Goal: Transaction & Acquisition: Download file/media

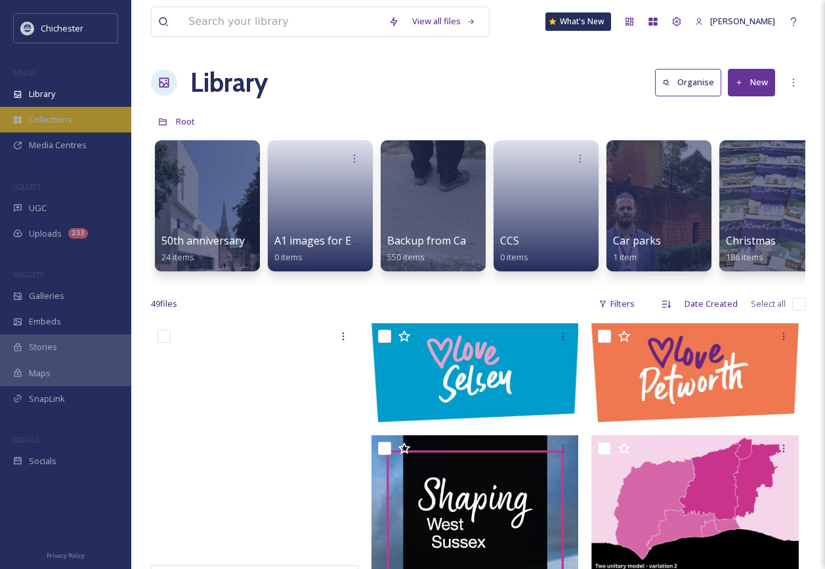
click at [46, 121] on span "Collections" at bounding box center [50, 119] width 43 height 12
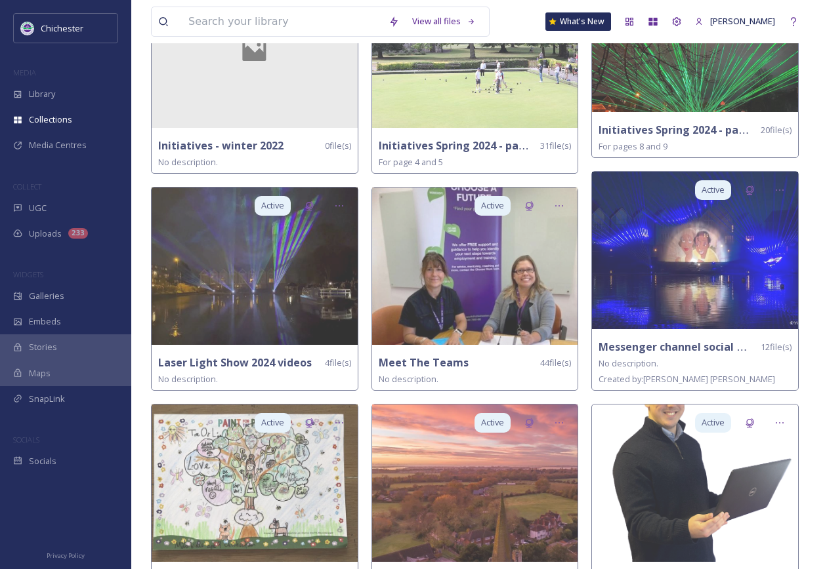
scroll to position [1312, 0]
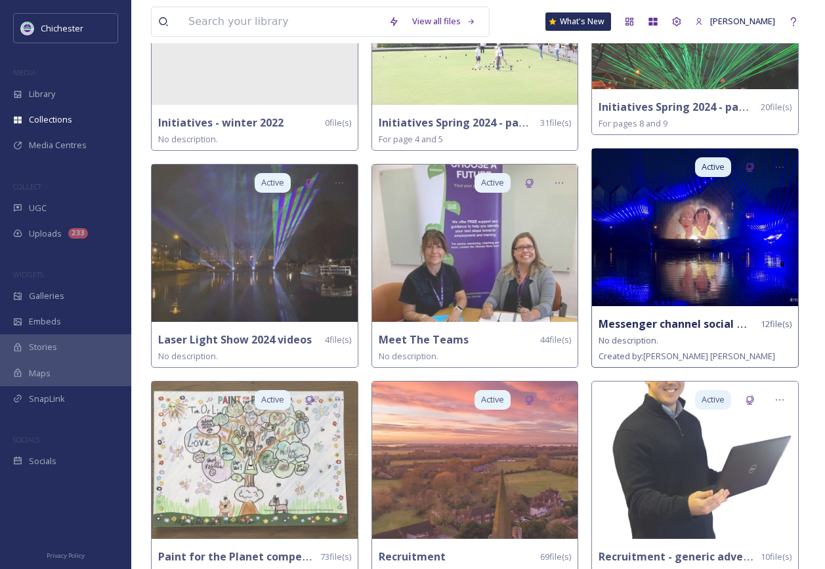
click at [698, 262] on img at bounding box center [695, 227] width 206 height 157
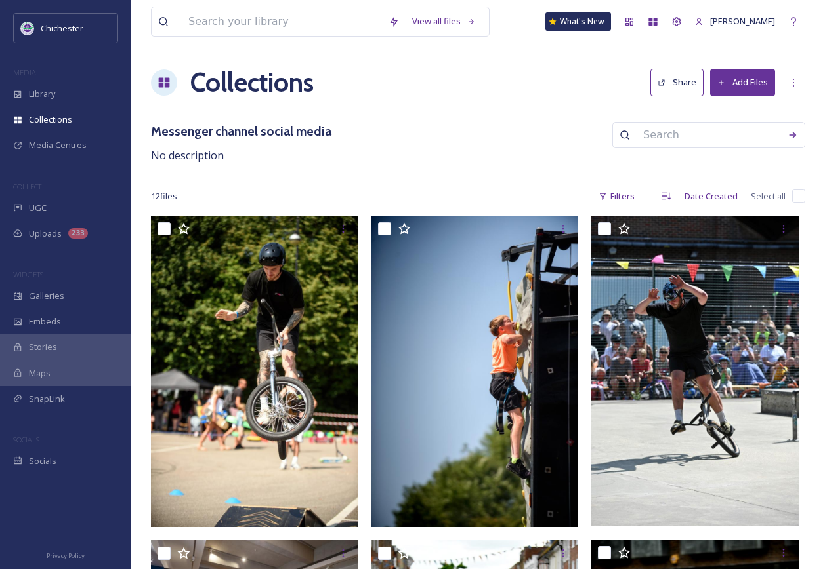
click at [798, 197] on input "checkbox" at bounding box center [798, 196] width 13 height 13
checkbox input "true"
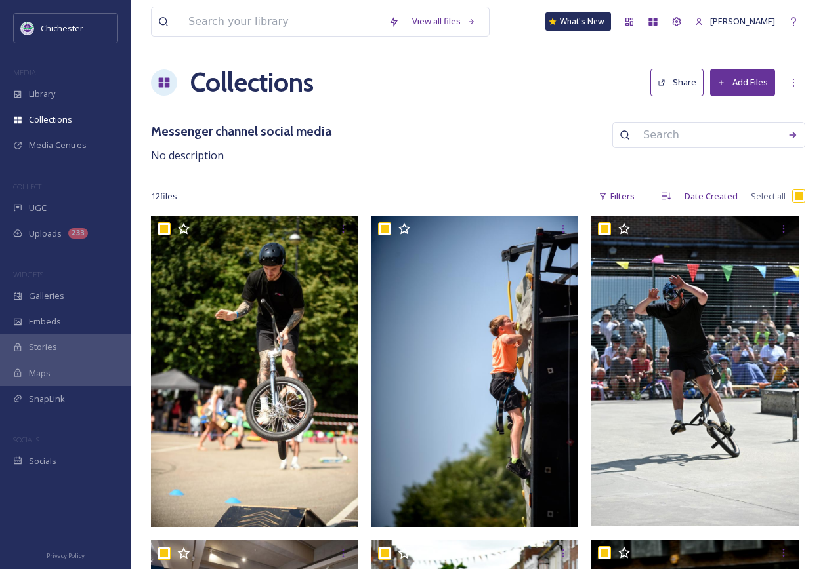
checkbox input "true"
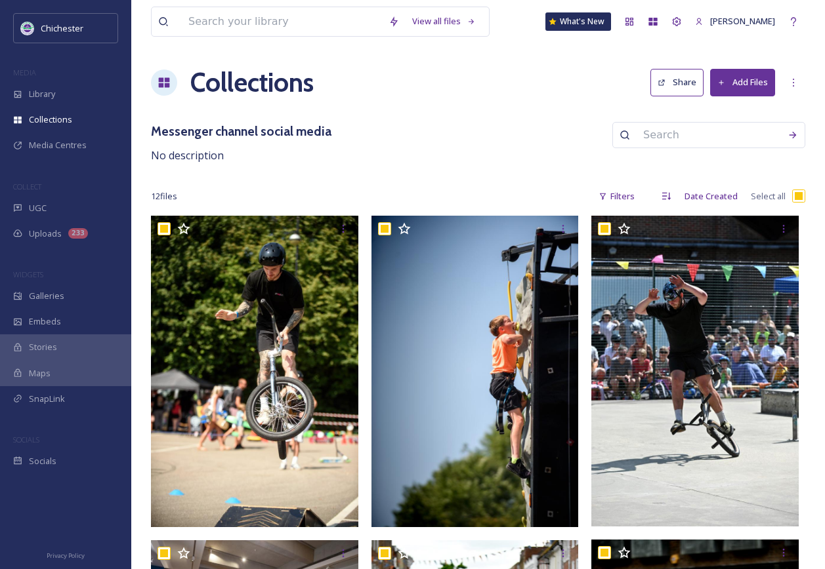
checkbox input "true"
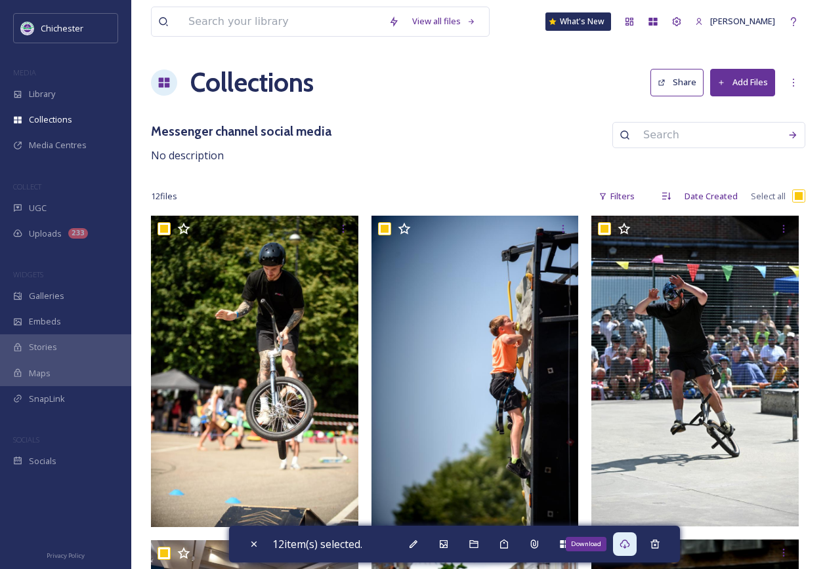
click at [629, 547] on icon at bounding box center [624, 544] width 10 height 9
click at [418, 146] on div "Messenger channel social media No description" at bounding box center [478, 143] width 654 height 42
click at [411, 134] on div "Messenger channel social media No description" at bounding box center [478, 143] width 654 height 42
click at [625, 549] on icon at bounding box center [624, 544] width 10 height 10
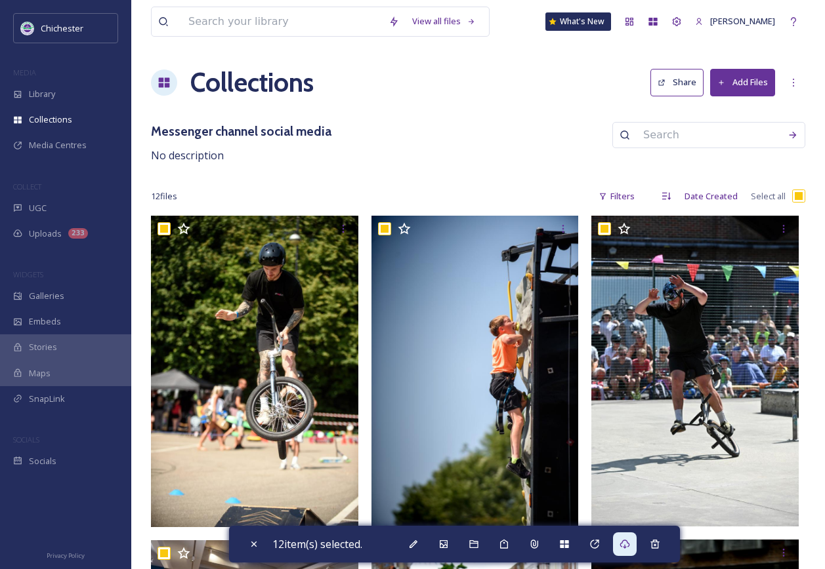
click at [798, 197] on input "checkbox" at bounding box center [798, 196] width 13 height 13
checkbox input "false"
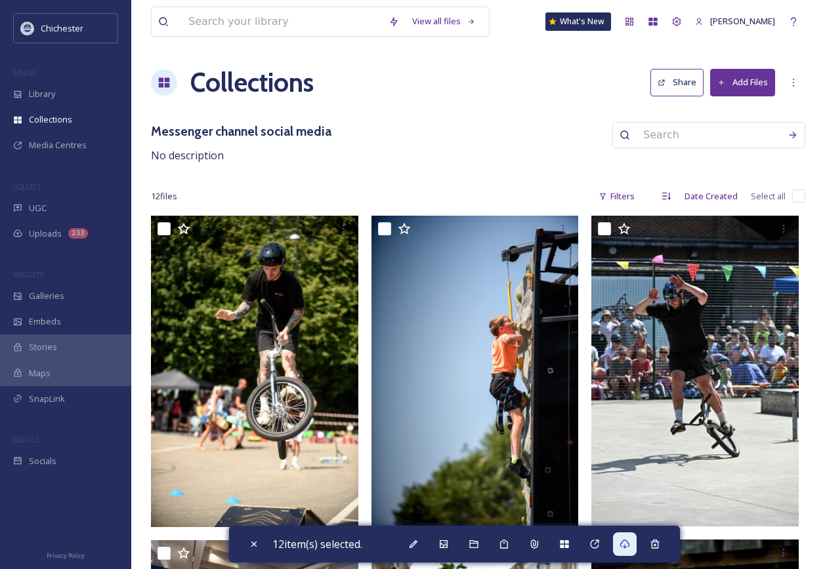
checkbox input "false"
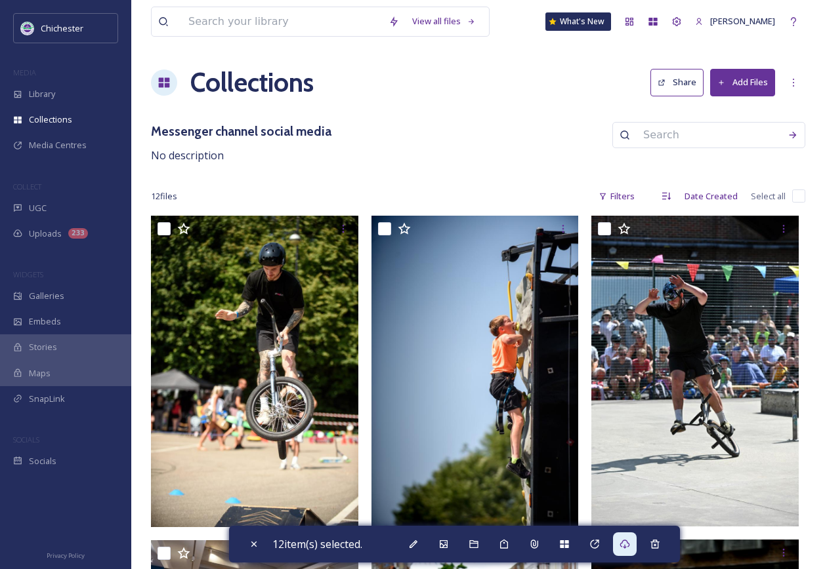
checkbox input "false"
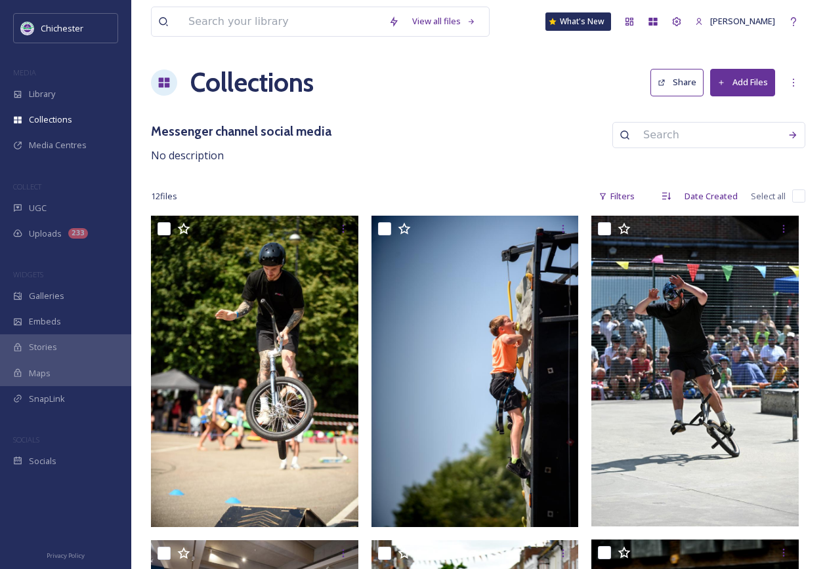
click at [798, 197] on input "checkbox" at bounding box center [798, 196] width 13 height 13
checkbox input "true"
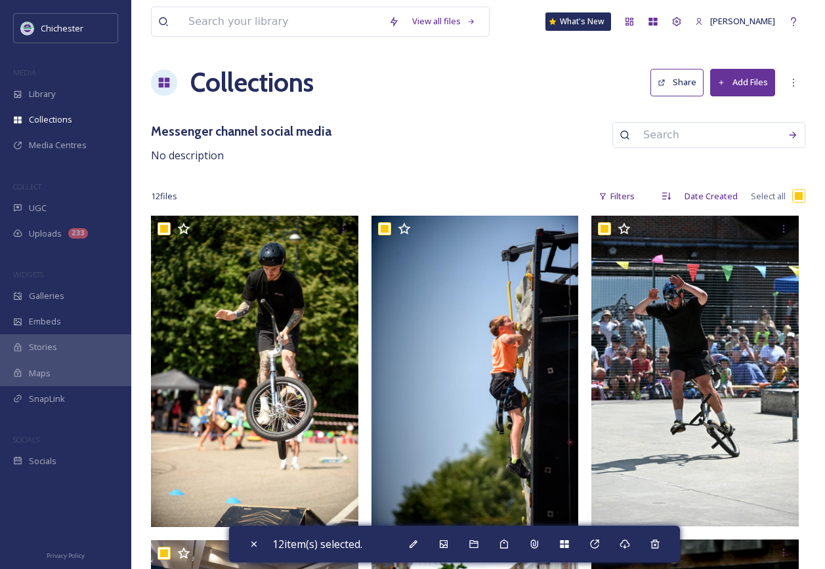
checkbox input "true"
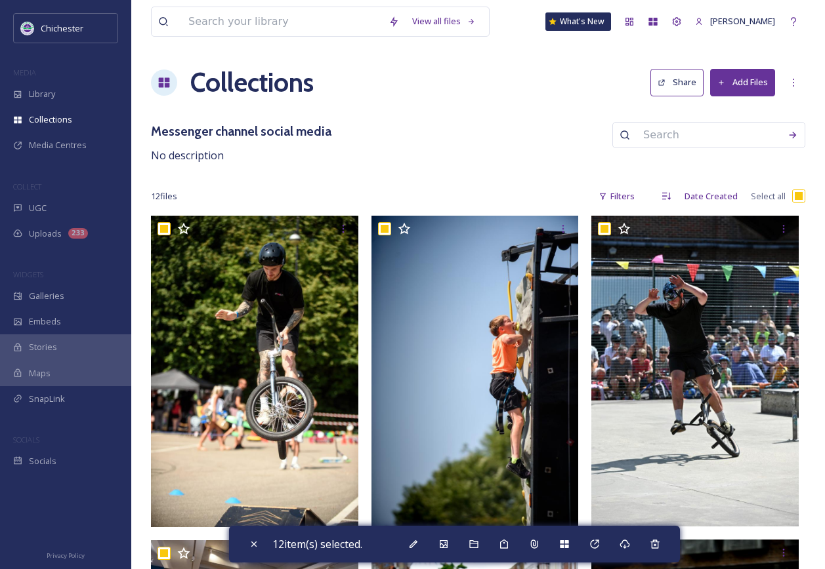
checkbox input "true"
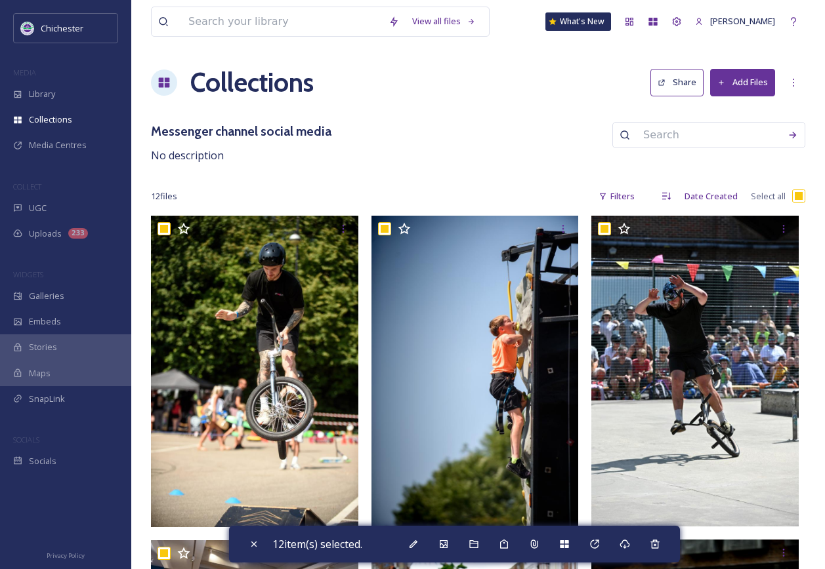
checkbox input "true"
click at [628, 545] on icon at bounding box center [624, 544] width 10 height 10
click at [803, 198] on input "checkbox" at bounding box center [798, 196] width 13 height 13
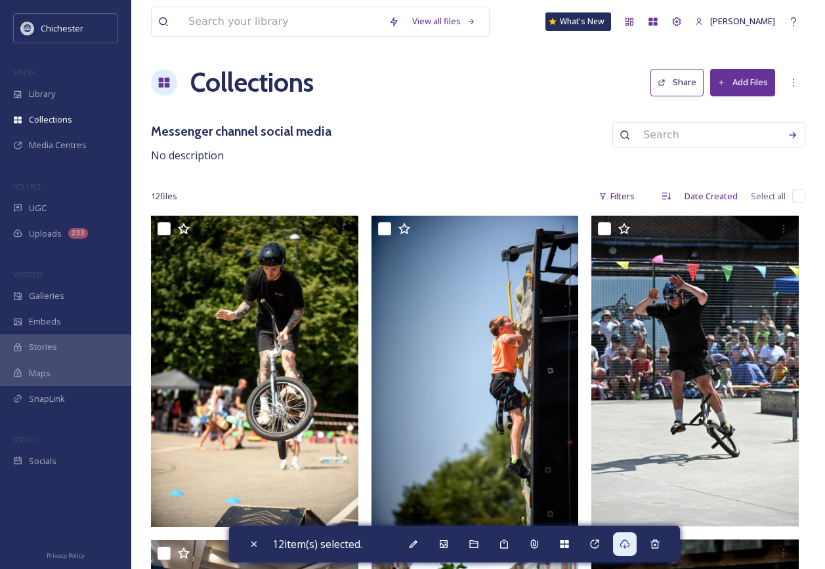
checkbox input "false"
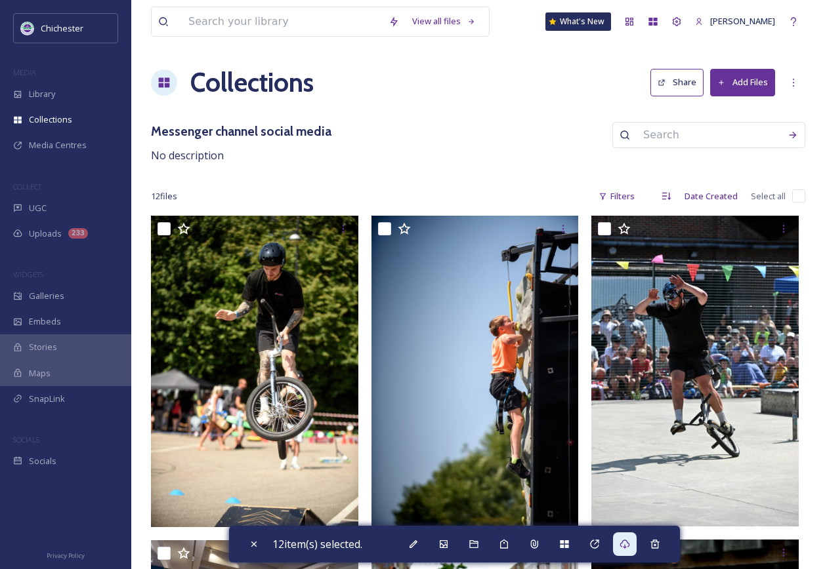
checkbox input "false"
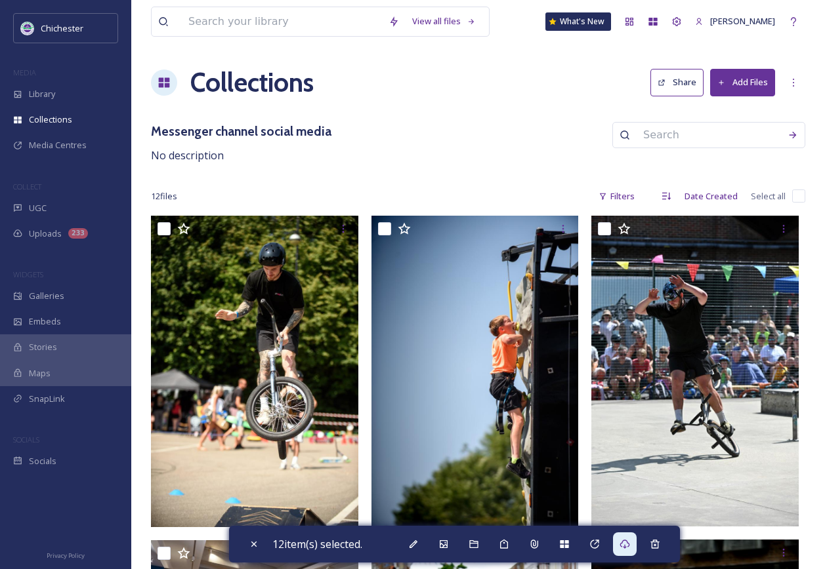
checkbox input "false"
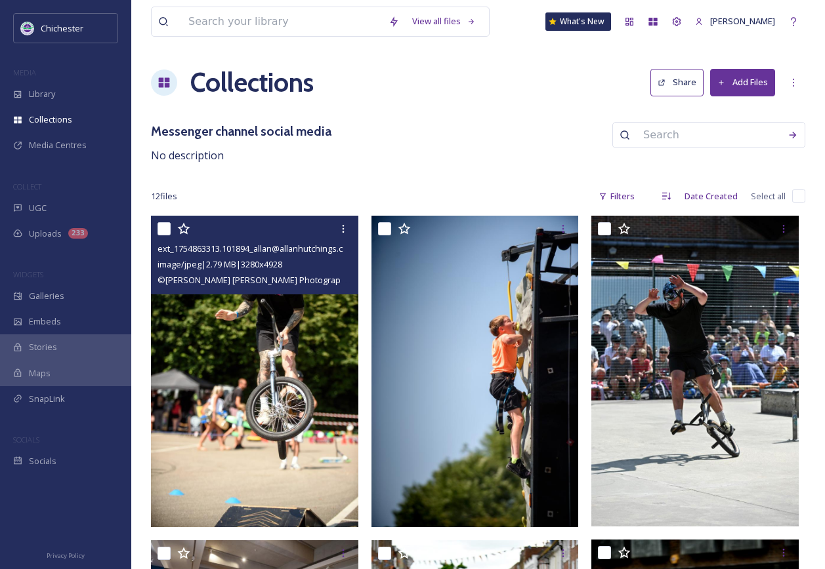
click at [165, 232] on input "checkbox" at bounding box center [163, 228] width 13 height 13
checkbox input "true"
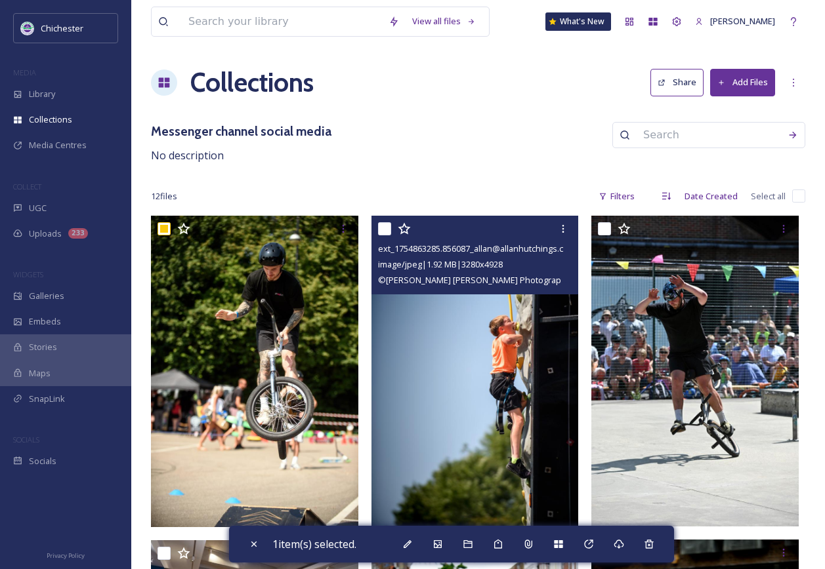
click at [378, 234] on input "checkbox" at bounding box center [384, 228] width 13 height 13
checkbox input "true"
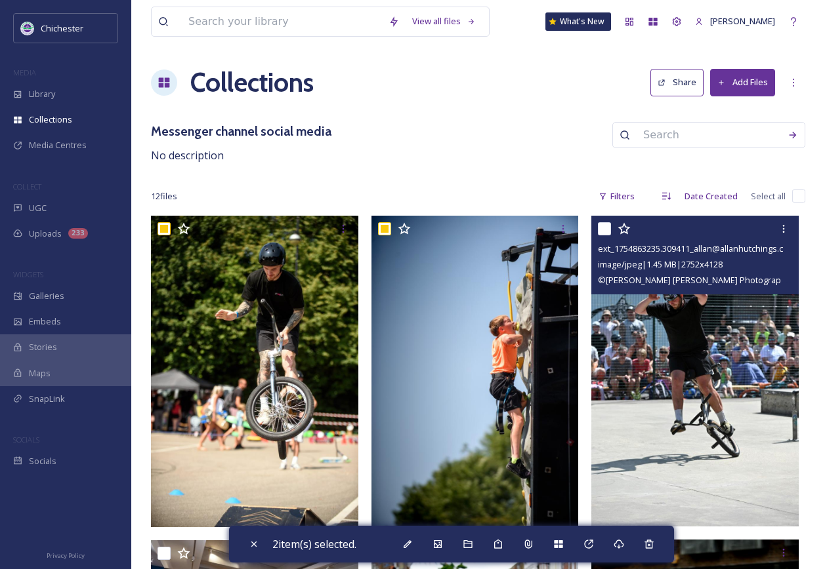
click at [600, 227] on input "checkbox" at bounding box center [604, 228] width 13 height 13
checkbox input "true"
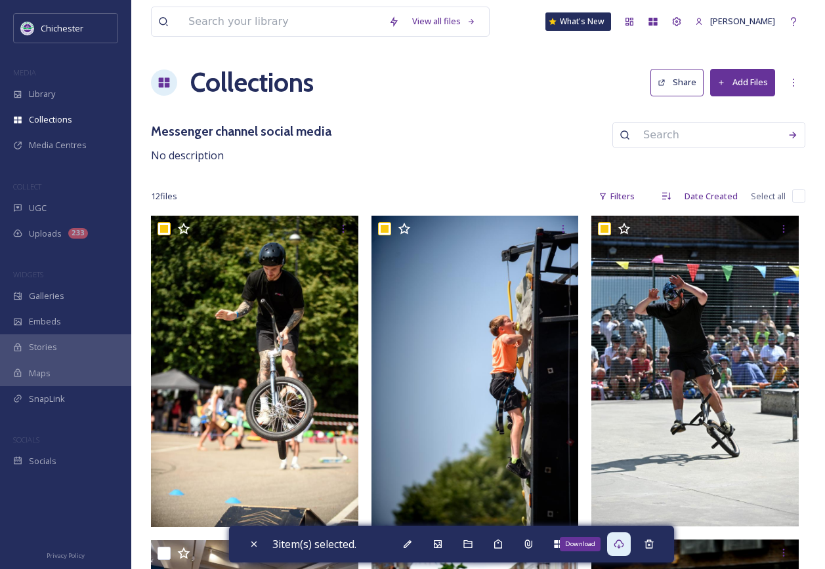
click at [620, 543] on icon at bounding box center [618, 544] width 10 height 9
click at [472, 132] on div "Messenger channel social media No description" at bounding box center [478, 143] width 654 height 42
click at [255, 548] on icon at bounding box center [254, 544] width 10 height 10
checkbox input "false"
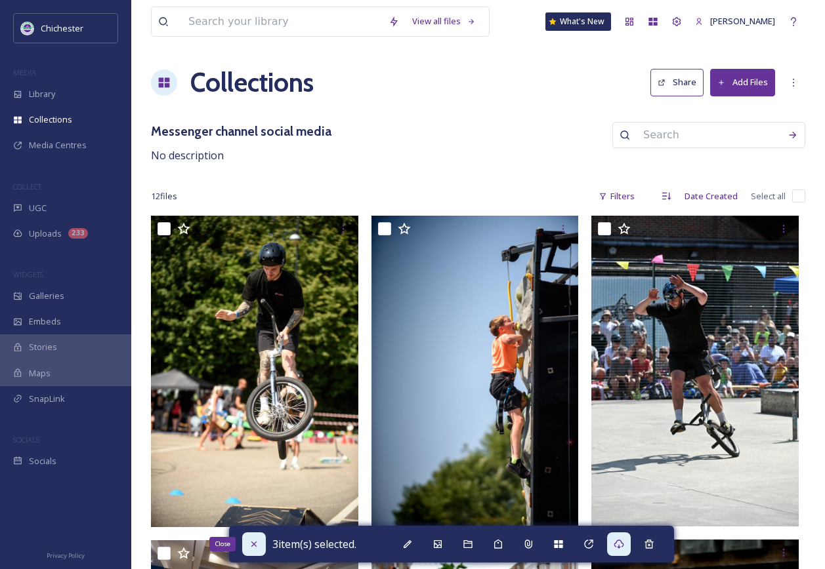
checkbox input "false"
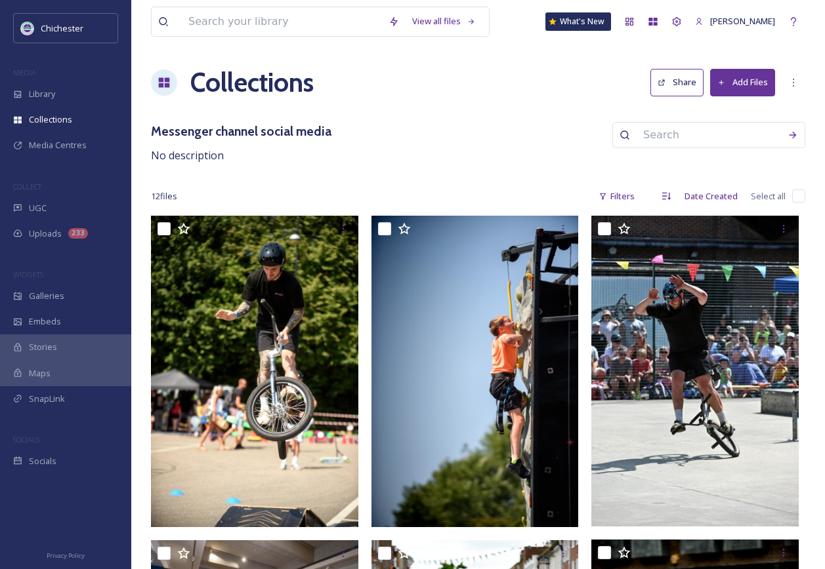
click at [794, 198] on input "checkbox" at bounding box center [798, 196] width 13 height 13
checkbox input "true"
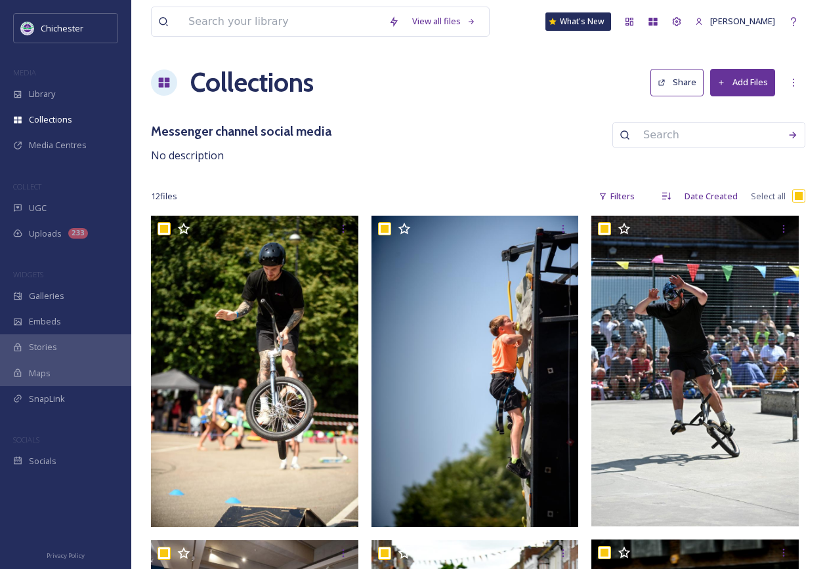
checkbox input "true"
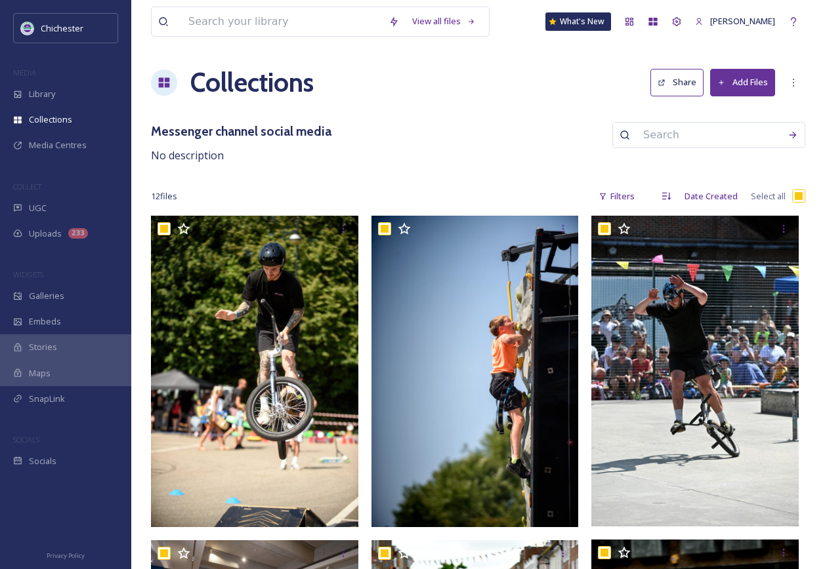
checkbox input "true"
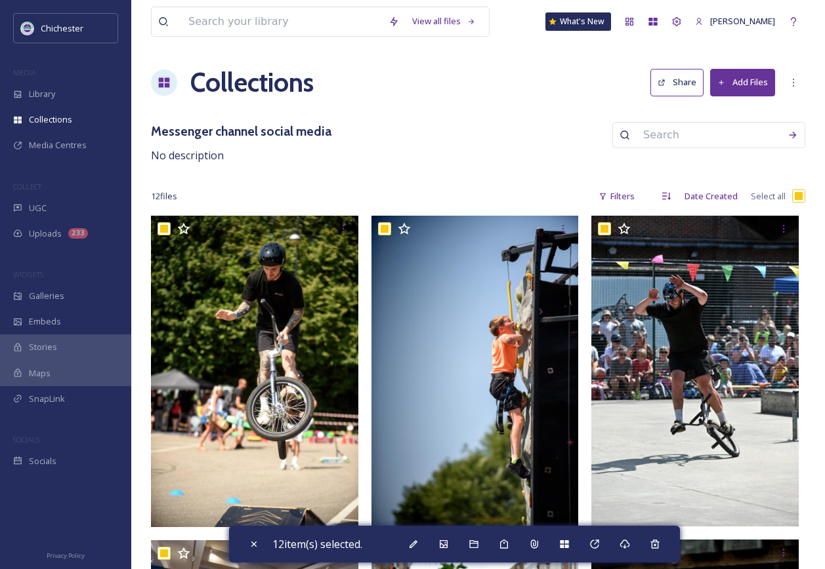
click at [375, 152] on div "Messenger channel social media No description" at bounding box center [478, 143] width 654 height 42
click at [254, 542] on icon at bounding box center [254, 544] width 10 height 10
checkbox input "false"
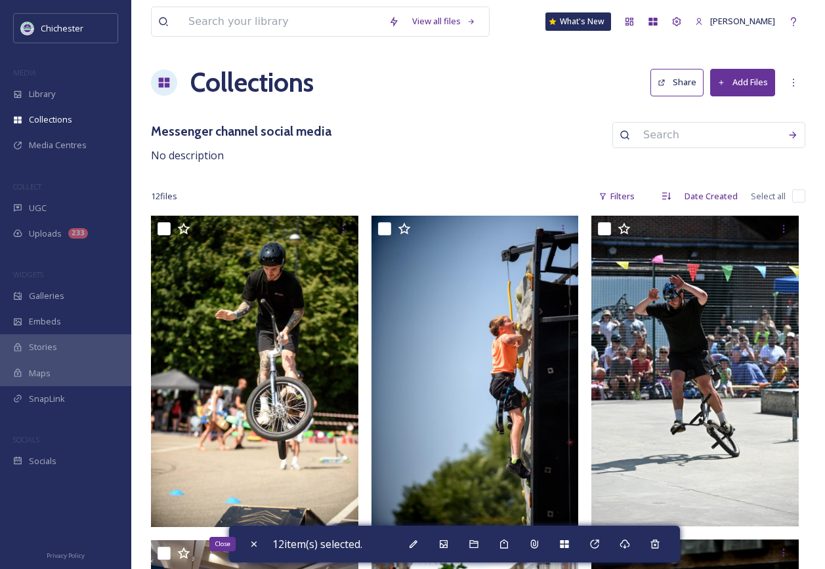
checkbox input "false"
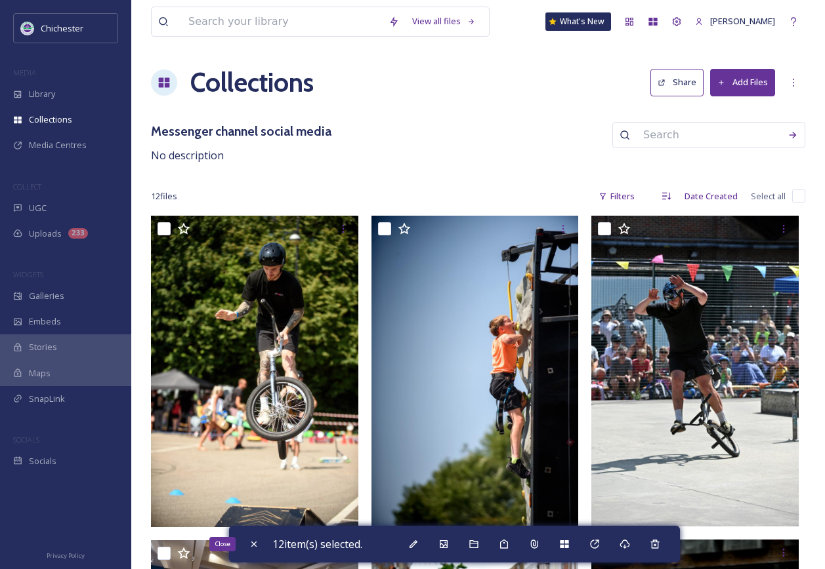
checkbox input "false"
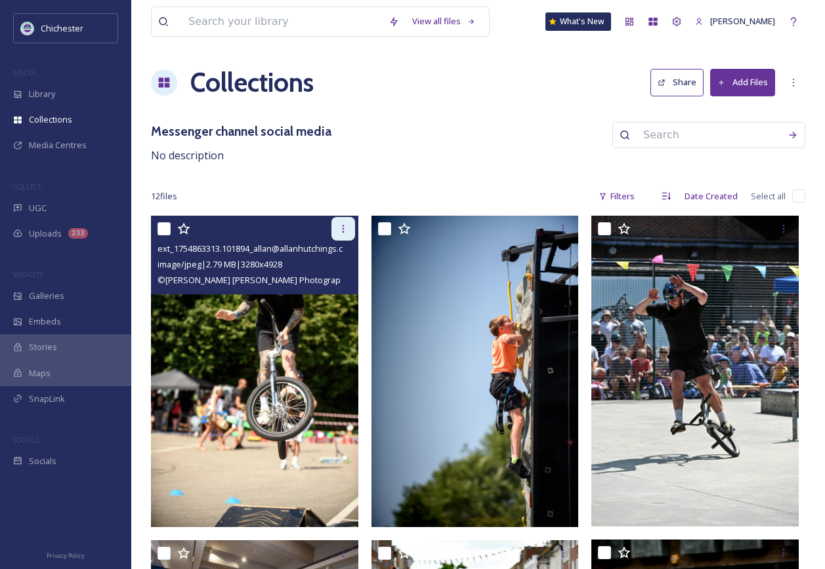
click at [340, 231] on icon at bounding box center [343, 229] width 10 height 10
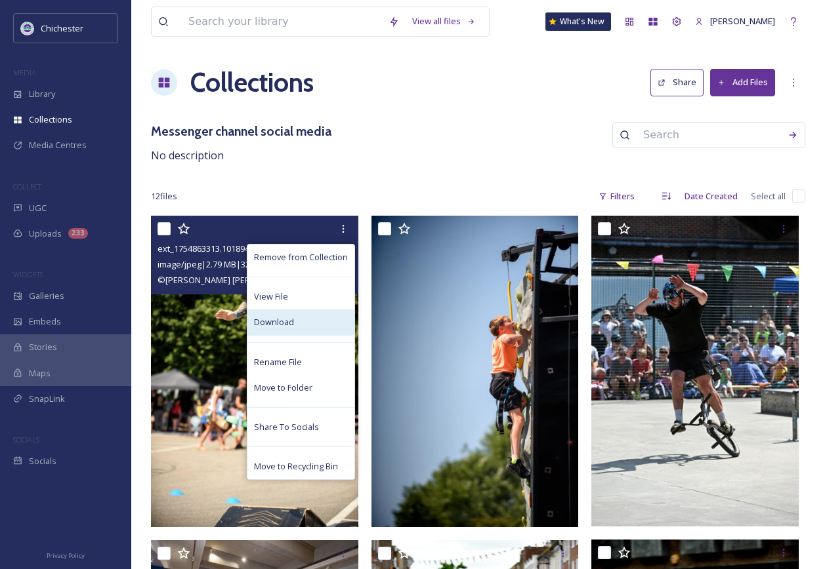
click at [314, 325] on div "Download" at bounding box center [300, 323] width 107 height 26
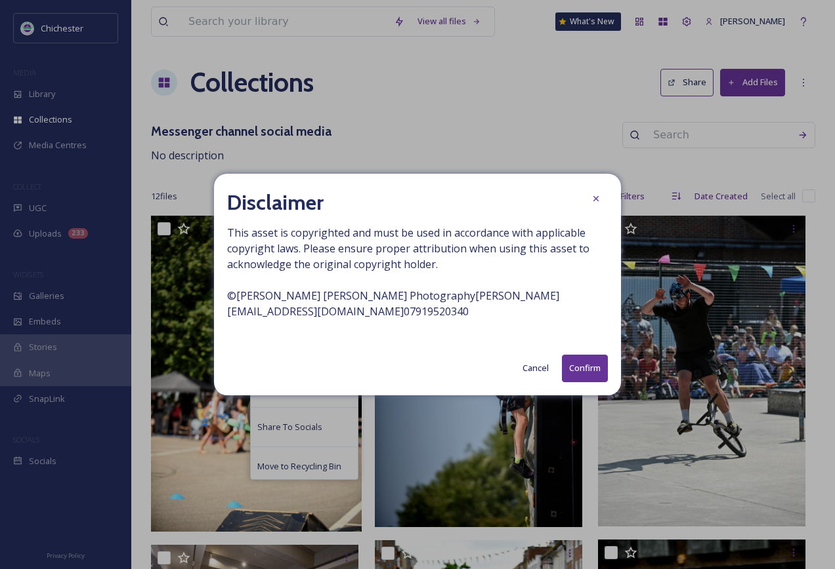
click at [587, 378] on button "Confirm" at bounding box center [585, 368] width 46 height 27
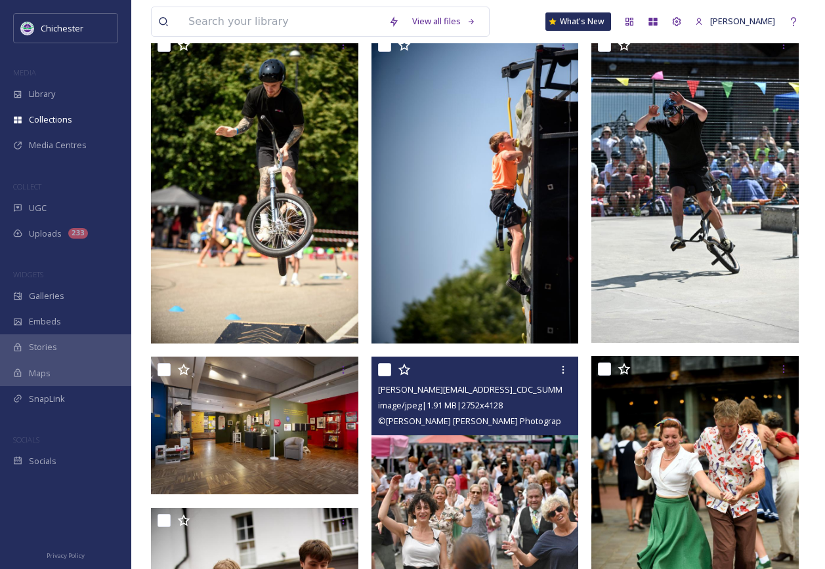
scroll to position [131, 0]
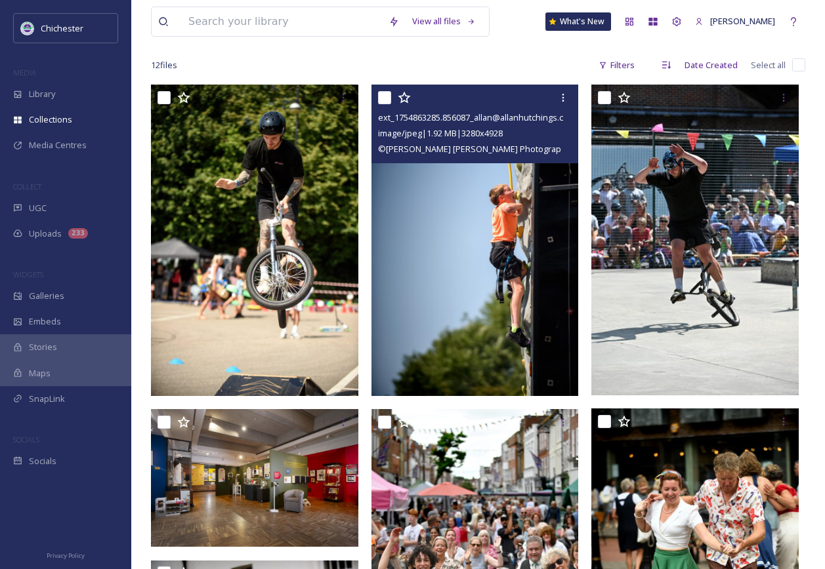
click at [392, 96] on div at bounding box center [476, 98] width 197 height 24
click at [388, 96] on input "checkbox" at bounding box center [384, 97] width 13 height 13
checkbox input "true"
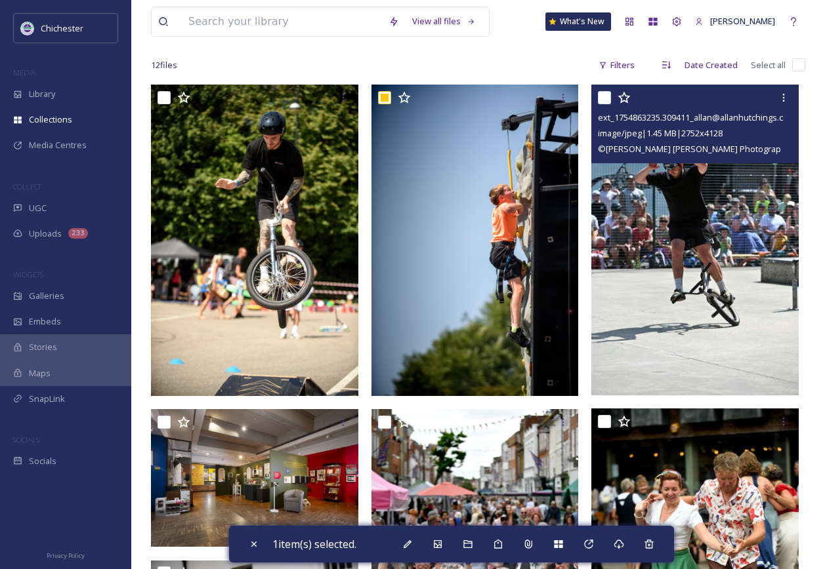
click at [606, 100] on input "checkbox" at bounding box center [604, 97] width 13 height 13
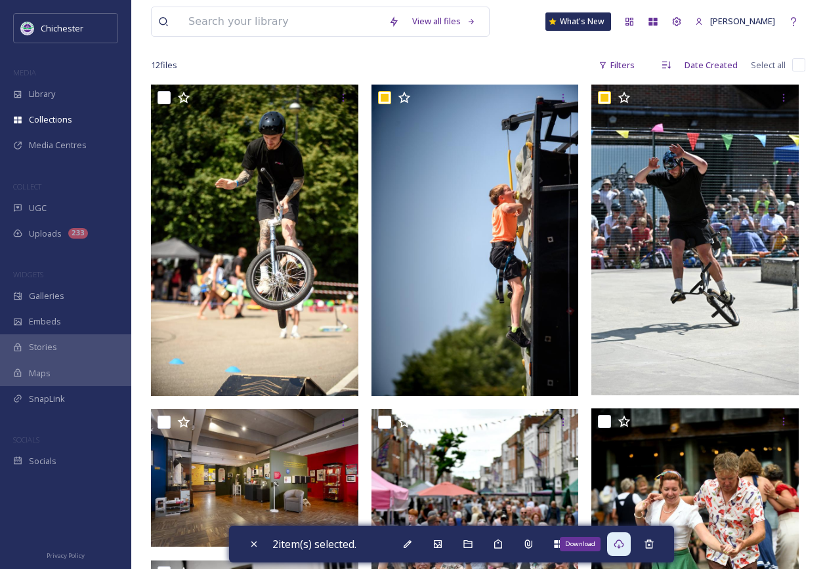
click at [623, 552] on div "Download" at bounding box center [619, 545] width 24 height 24
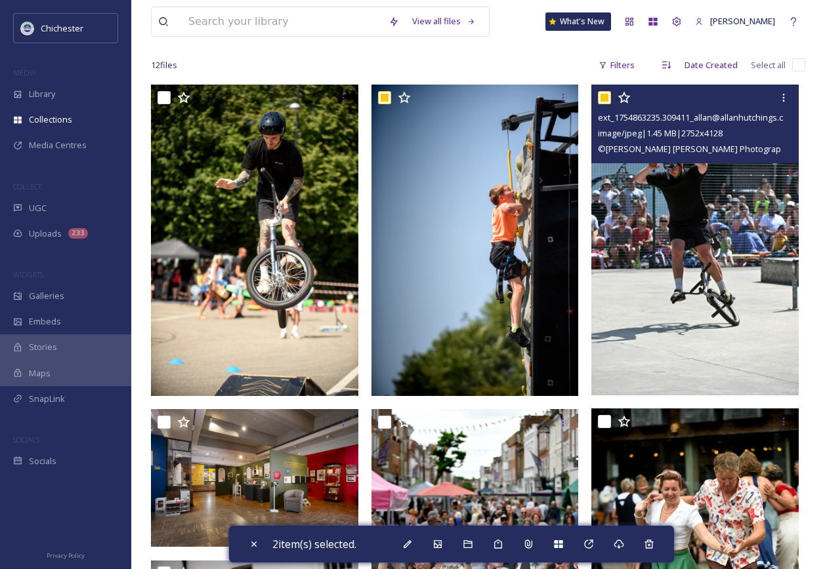
click at [604, 98] on input "checkbox" at bounding box center [604, 97] width 13 height 13
checkbox input "false"
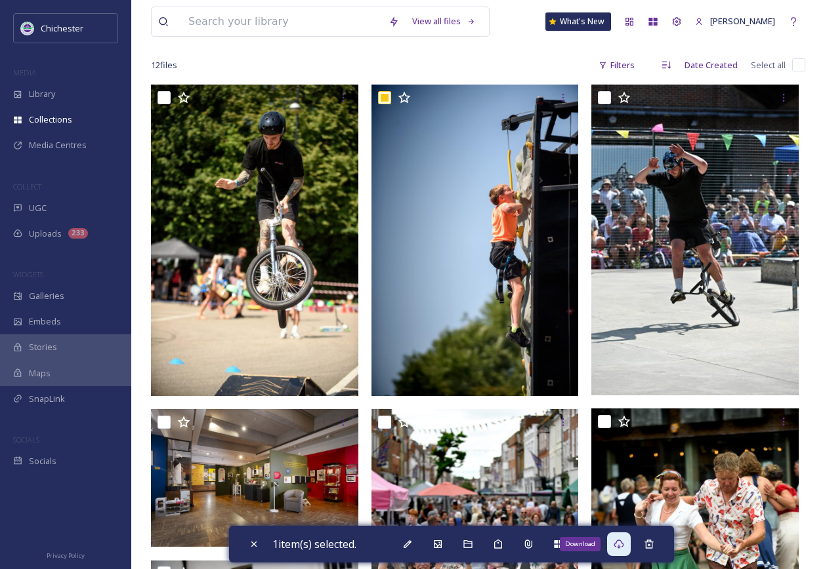
click at [622, 541] on icon at bounding box center [618, 544] width 10 height 10
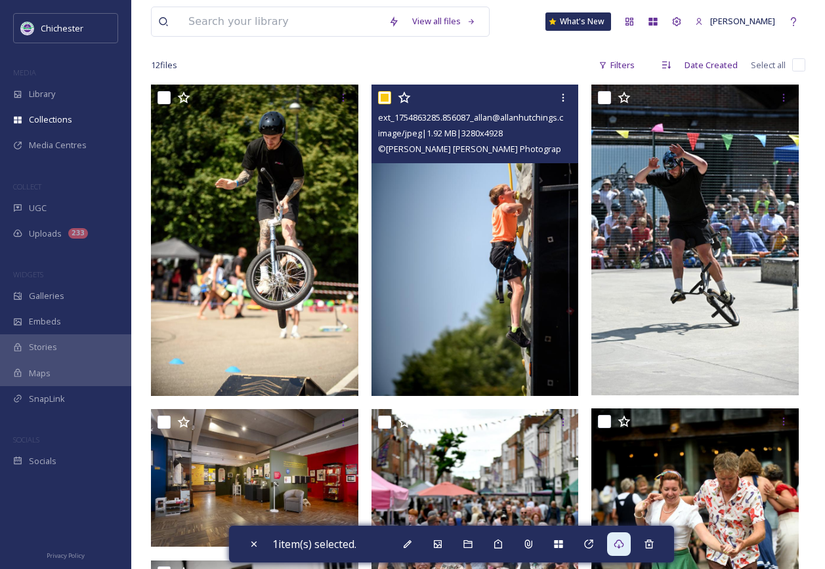
click at [526, 252] on img at bounding box center [474, 240] width 207 height 311
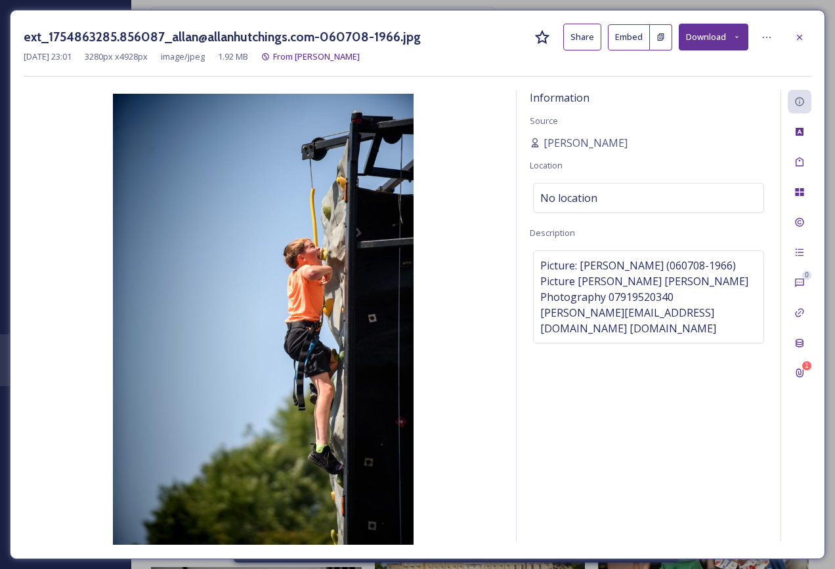
click at [724, 37] on button "Download" at bounding box center [713, 37] width 70 height 27
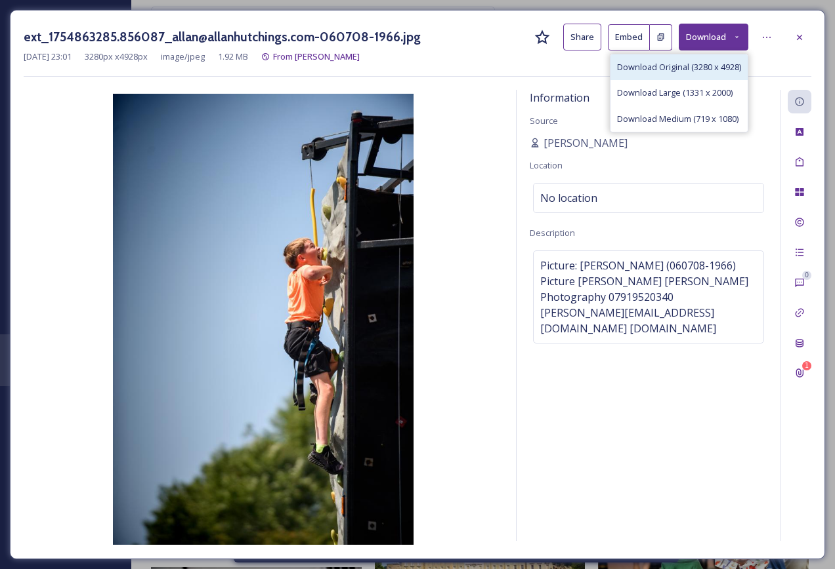
click at [714, 71] on span "Download Original (3280 x 4928)" at bounding box center [679, 67] width 124 height 12
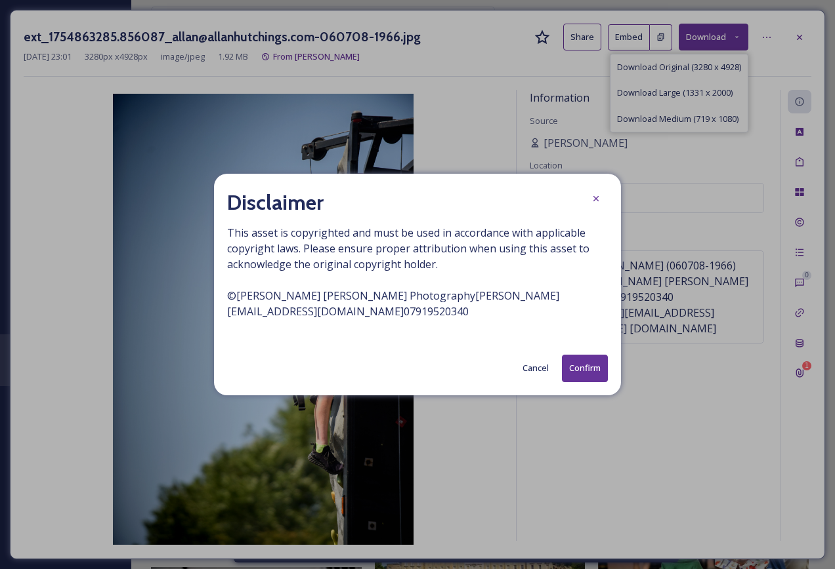
click at [582, 375] on button "Confirm" at bounding box center [585, 368] width 46 height 27
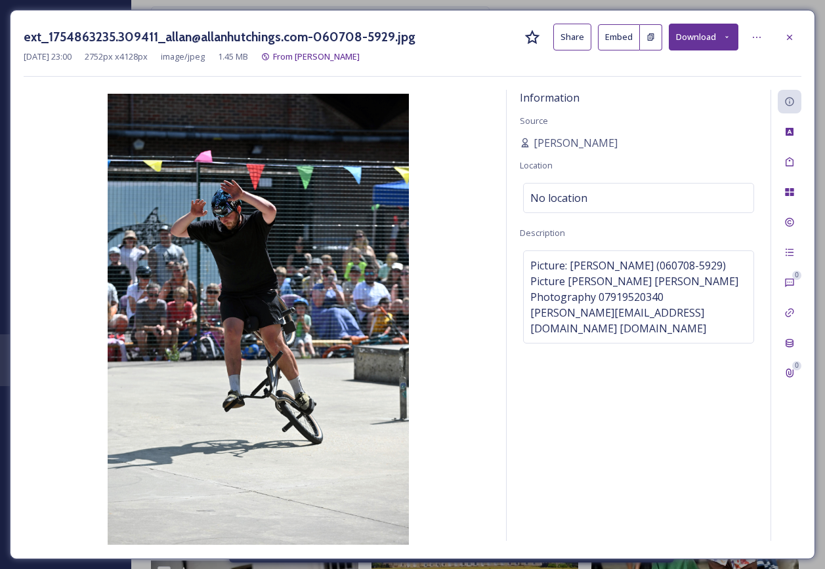
click at [470, 12] on div "ext_1754863235.309411_allan@allanhutchings.com-060708-5929.jpg Share Embed Down…" at bounding box center [412, 285] width 805 height 550
click at [697, 34] on button "Download" at bounding box center [704, 37] width 70 height 27
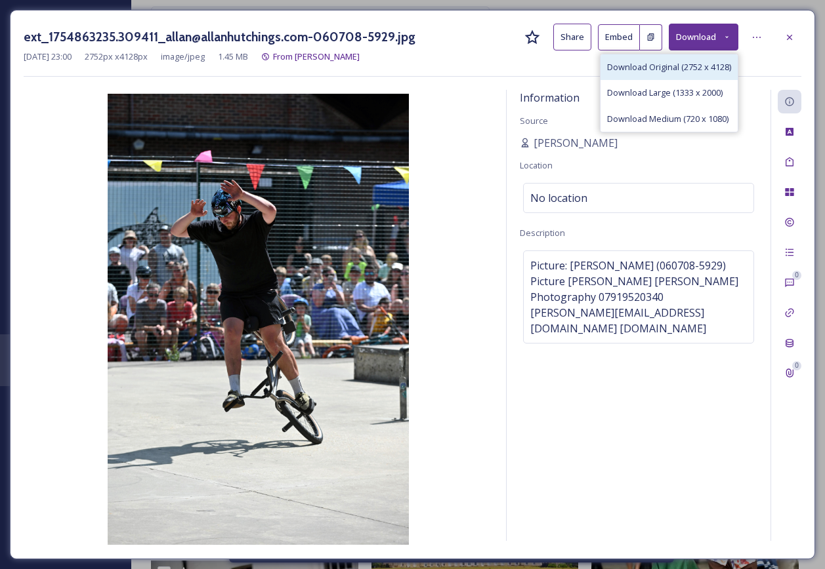
click at [690, 61] on span "Download Original (2752 x 4128)" at bounding box center [669, 67] width 124 height 12
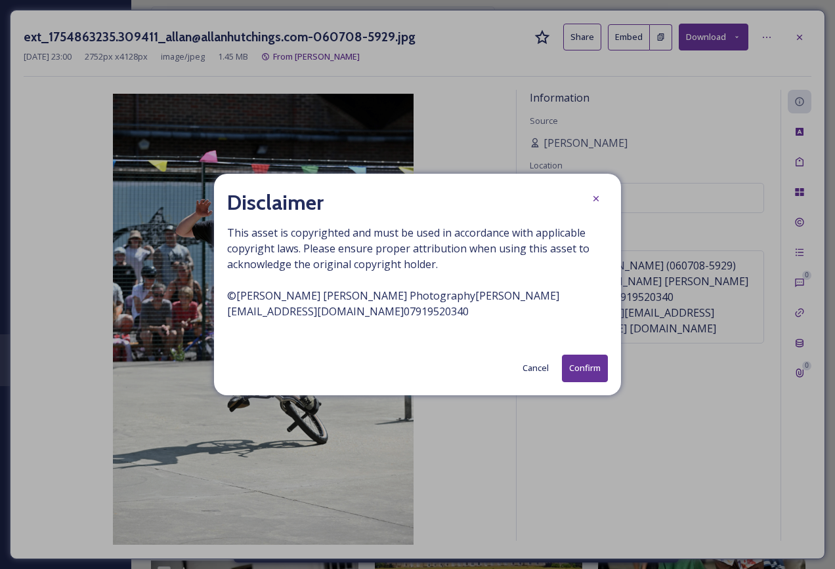
click at [579, 371] on button "Confirm" at bounding box center [585, 368] width 46 height 27
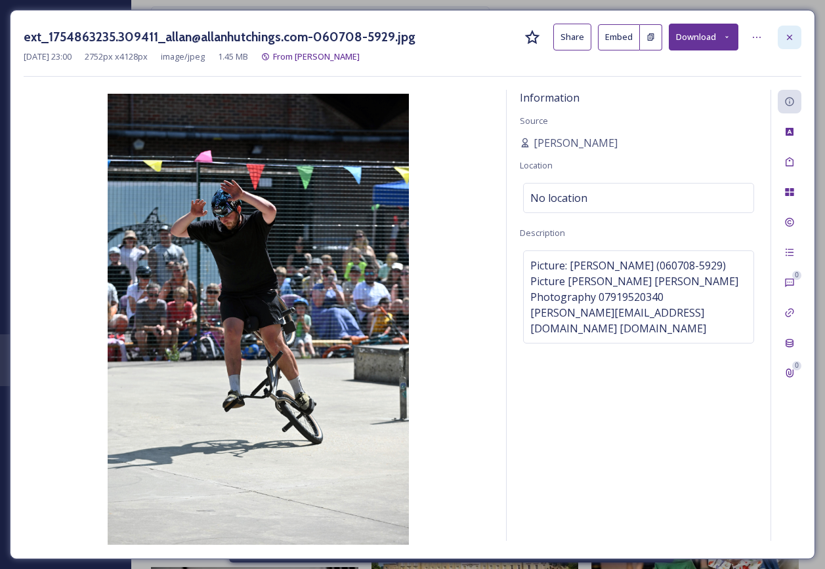
click at [797, 33] on div at bounding box center [789, 38] width 24 height 24
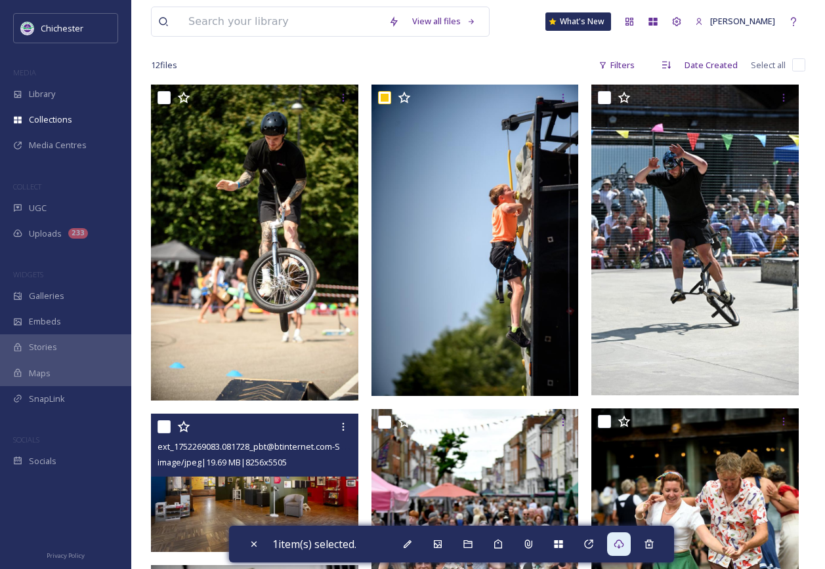
click at [249, 483] on img at bounding box center [254, 483] width 207 height 138
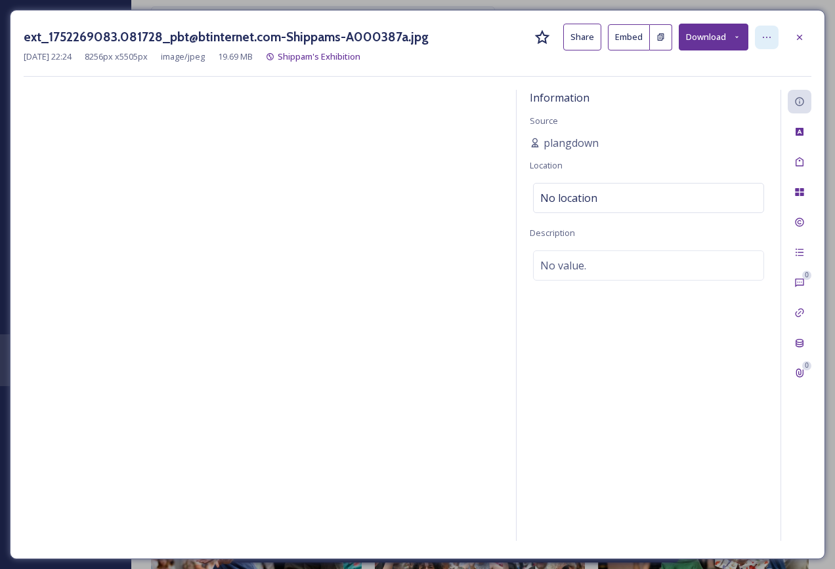
click at [773, 33] on div at bounding box center [766, 38] width 24 height 24
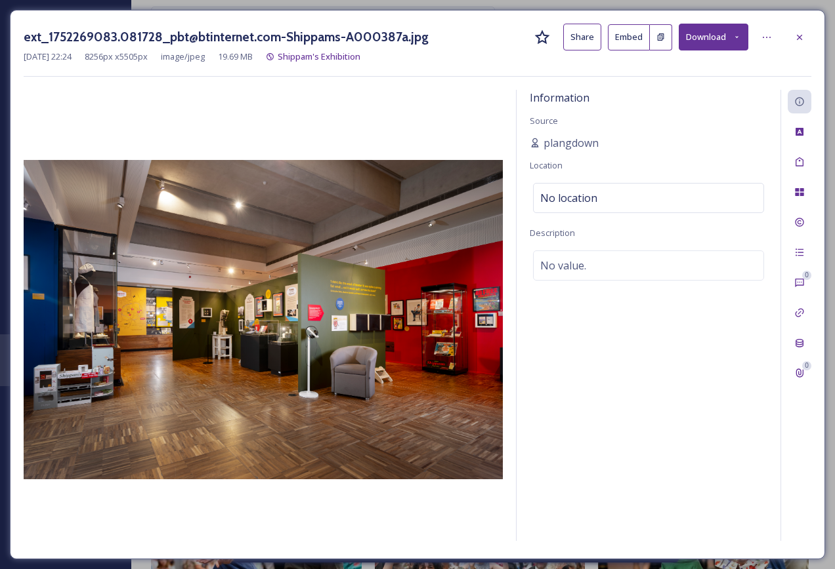
click at [724, 30] on button "Download" at bounding box center [713, 37] width 70 height 27
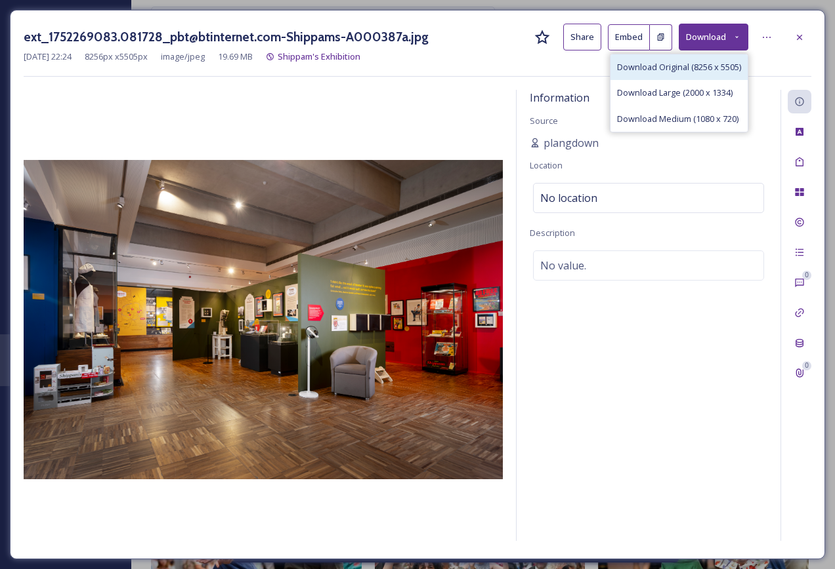
click at [693, 74] on div "Download Original (8256 x 5505)" at bounding box center [678, 67] width 137 height 26
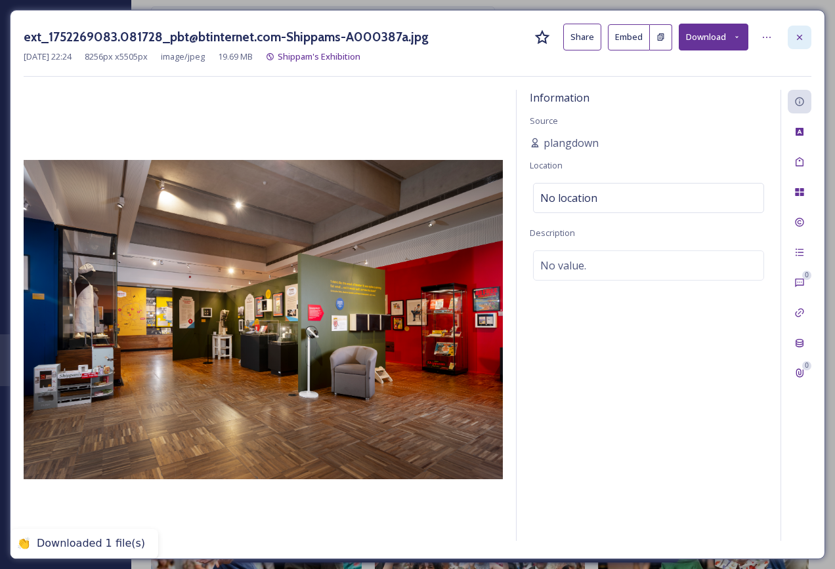
click at [794, 43] on div at bounding box center [799, 38] width 24 height 24
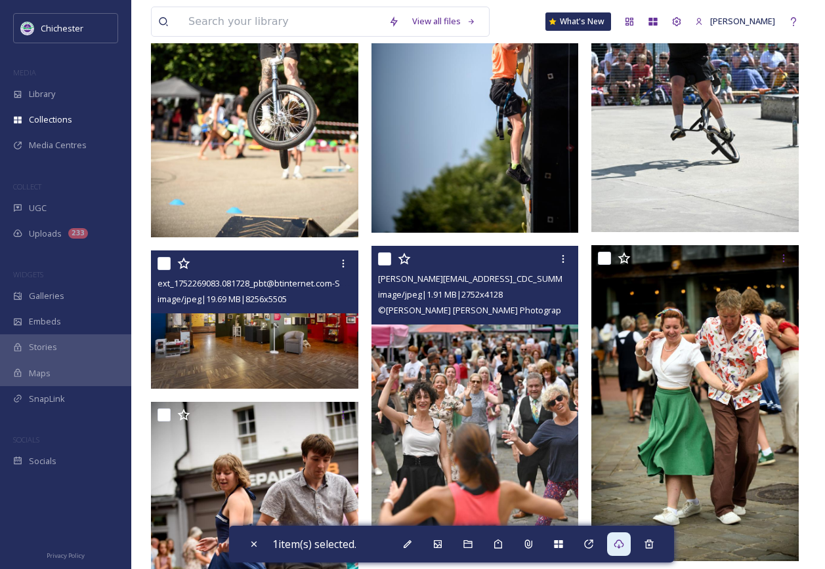
scroll to position [328, 0]
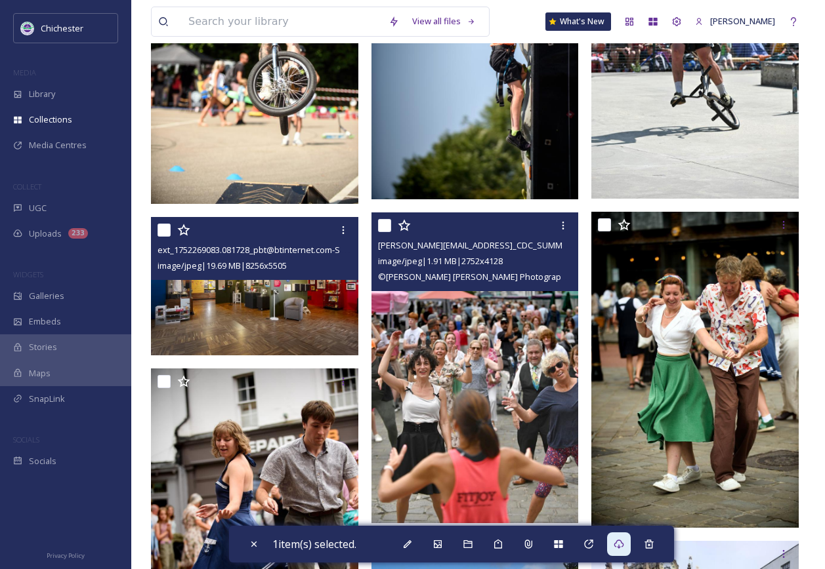
click at [435, 415] on img at bounding box center [474, 368] width 207 height 311
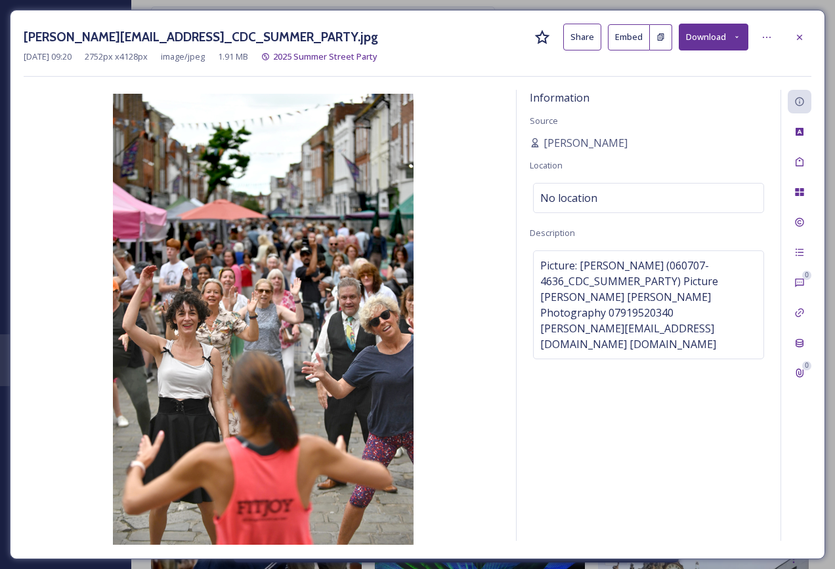
click at [746, 34] on button "Download" at bounding box center [713, 37] width 70 height 27
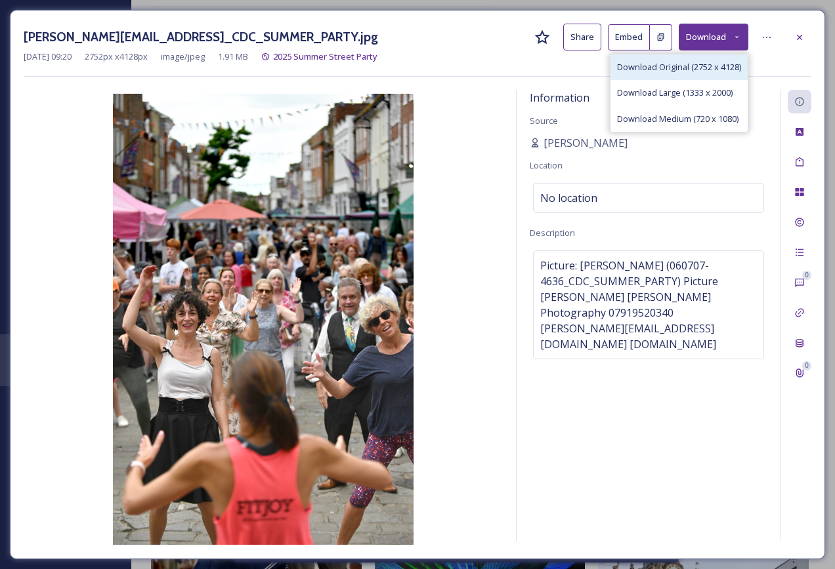
click at [708, 68] on span "Download Original (2752 x 4128)" at bounding box center [679, 67] width 124 height 12
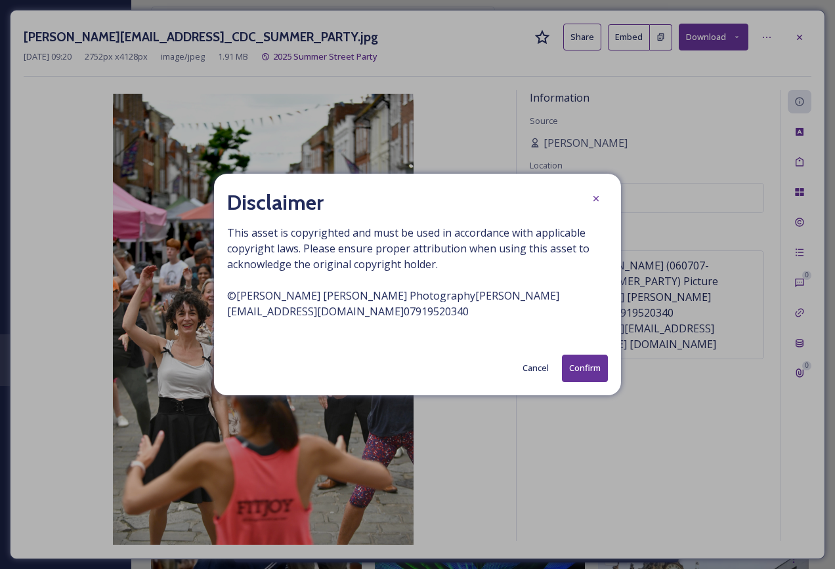
click at [566, 373] on button "Confirm" at bounding box center [585, 368] width 46 height 27
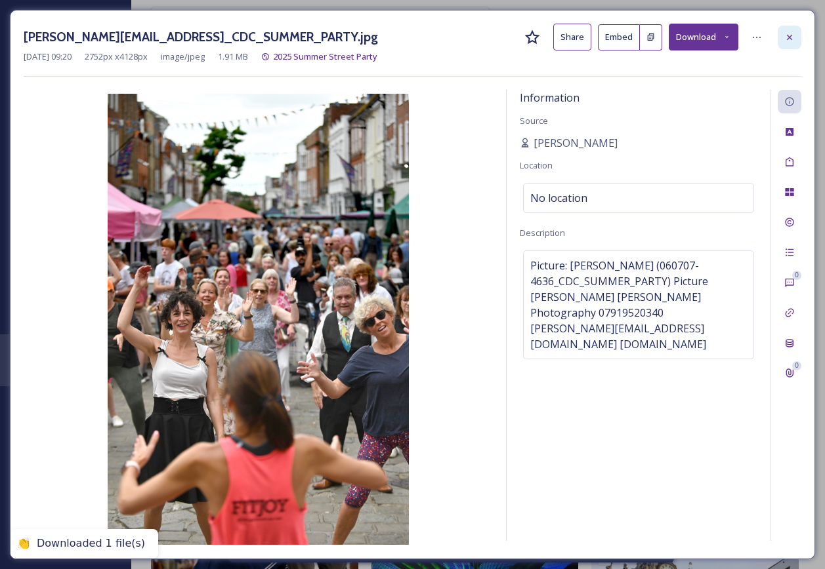
click at [795, 33] on div at bounding box center [789, 38] width 24 height 24
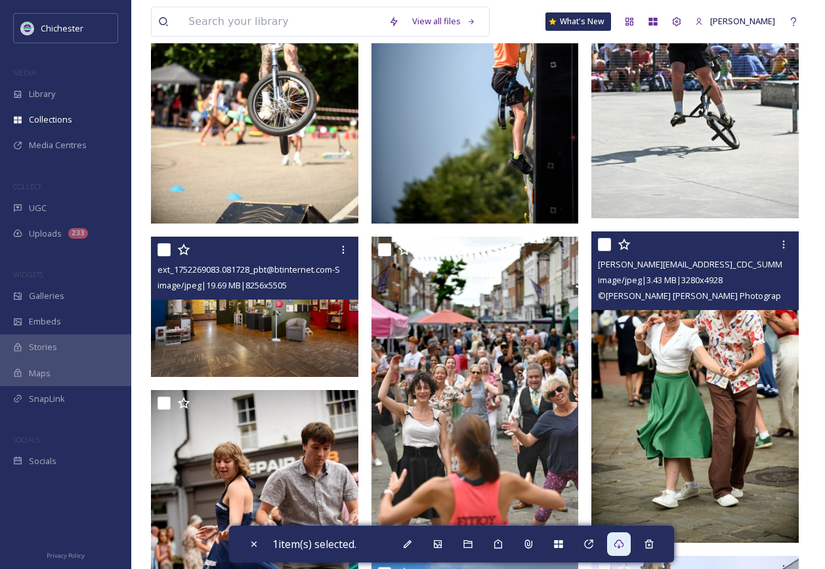
scroll to position [328, 0]
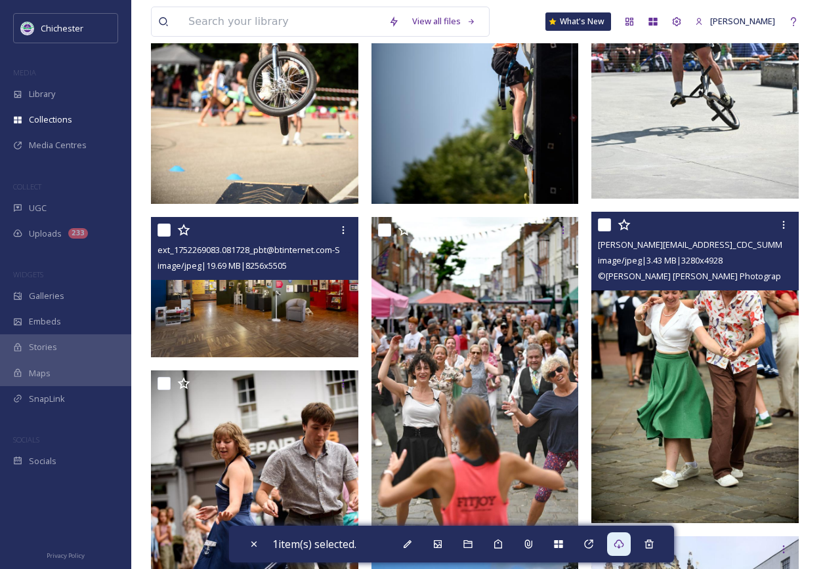
click at [665, 329] on img at bounding box center [694, 367] width 207 height 311
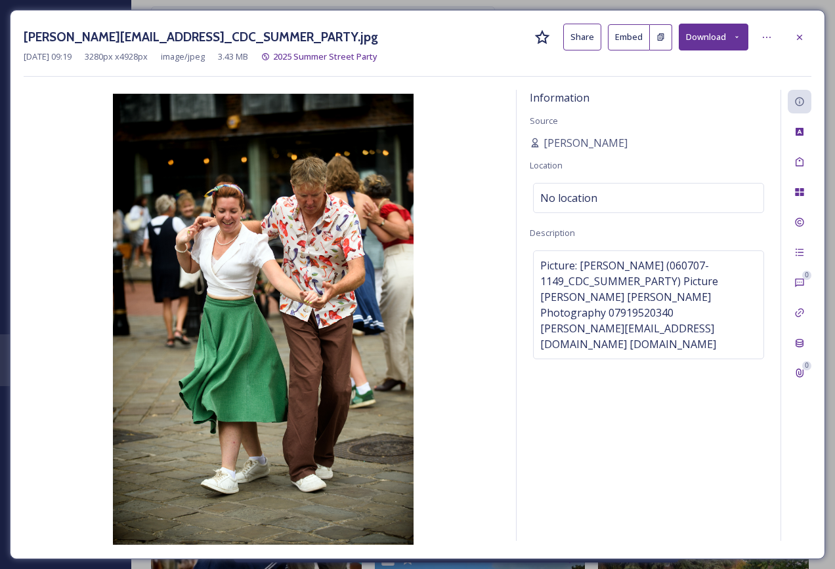
click at [719, 42] on button "Download" at bounding box center [713, 37] width 70 height 27
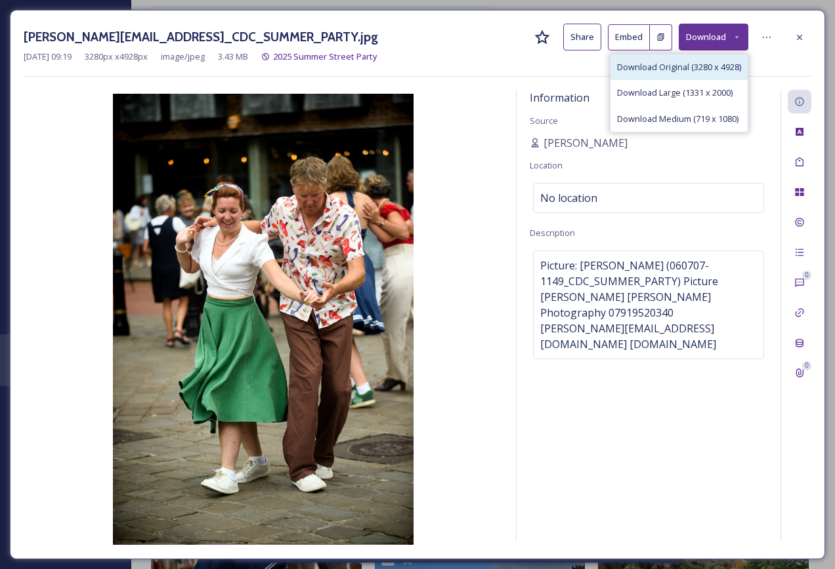
click at [701, 65] on span "Download Original (3280 x 4928)" at bounding box center [679, 67] width 124 height 12
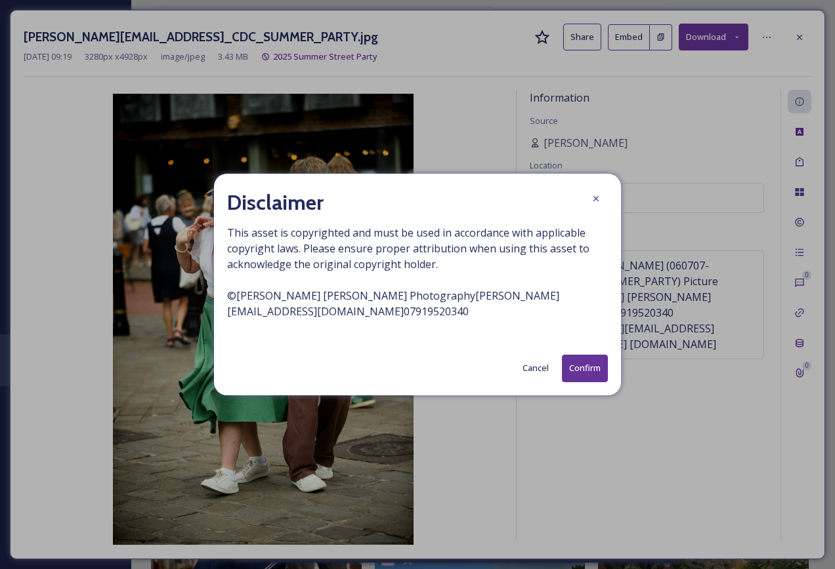
click at [584, 373] on button "Confirm" at bounding box center [585, 368] width 46 height 27
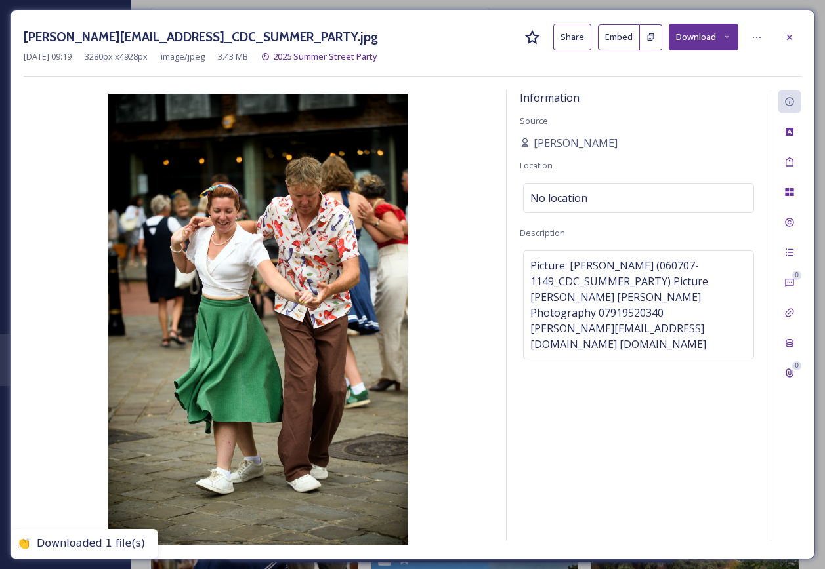
click at [795, 35] on div at bounding box center [789, 38] width 24 height 24
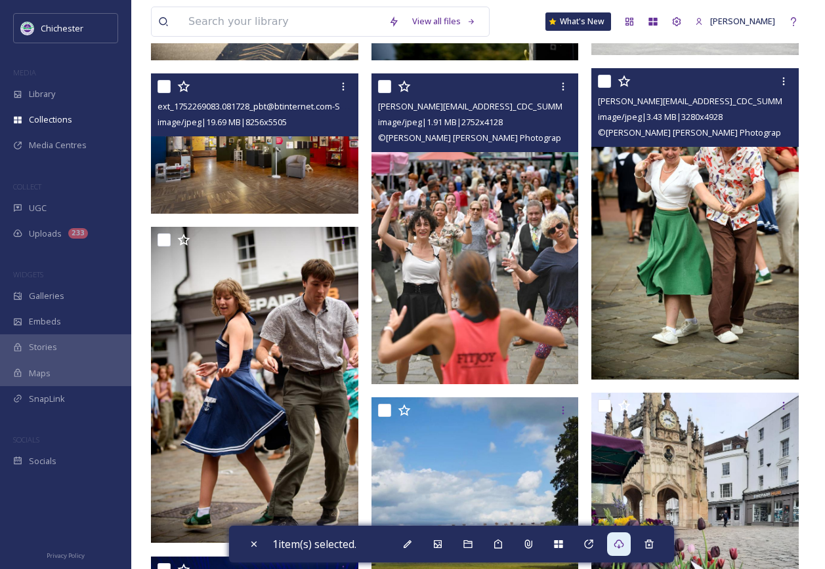
scroll to position [525, 0]
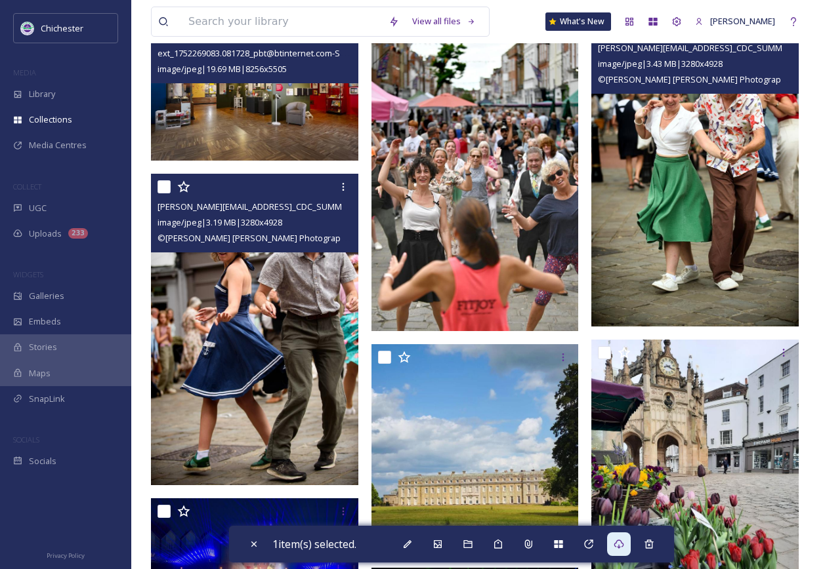
click at [225, 301] on img at bounding box center [254, 329] width 207 height 311
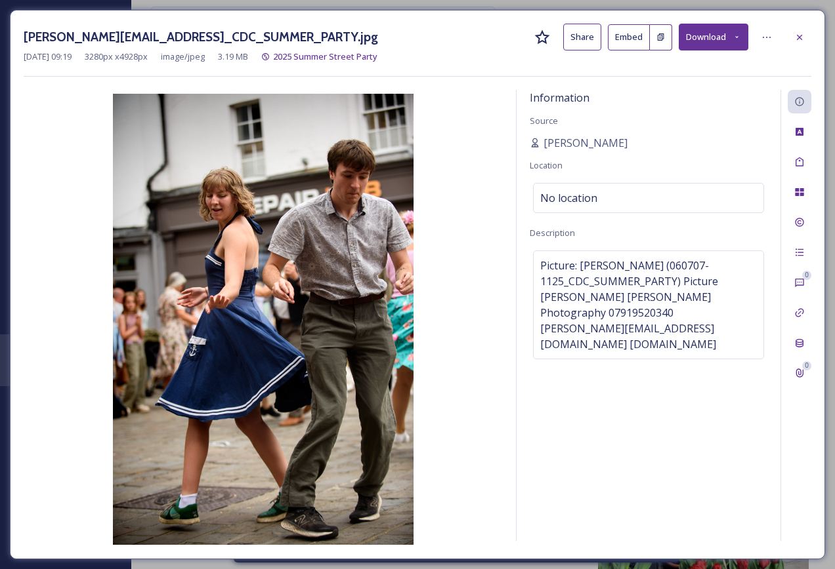
click at [730, 41] on button "Download" at bounding box center [713, 37] width 70 height 27
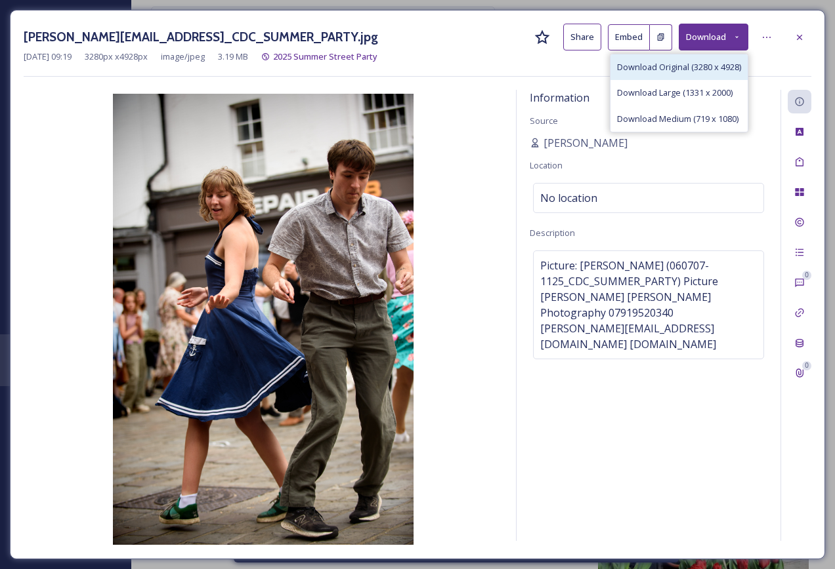
click at [703, 71] on span "Download Original (3280 x 4928)" at bounding box center [679, 67] width 124 height 12
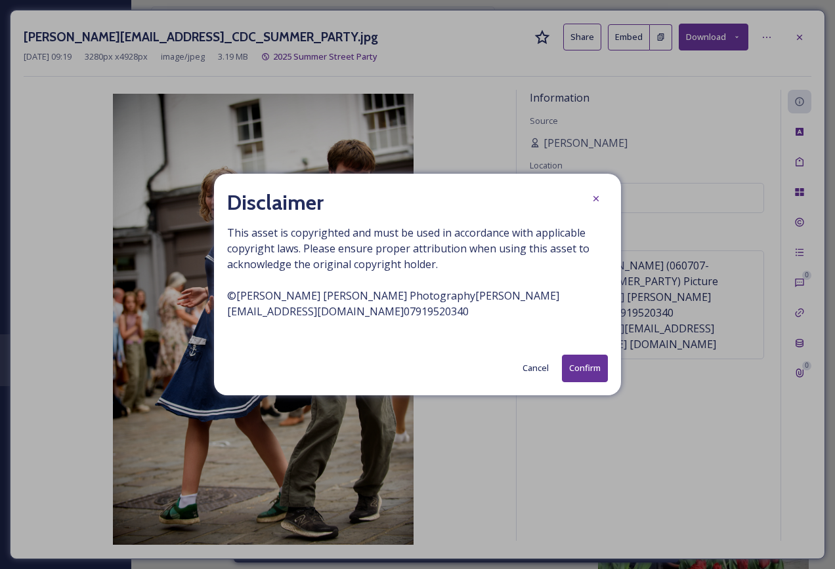
click at [580, 372] on button "Confirm" at bounding box center [585, 368] width 46 height 27
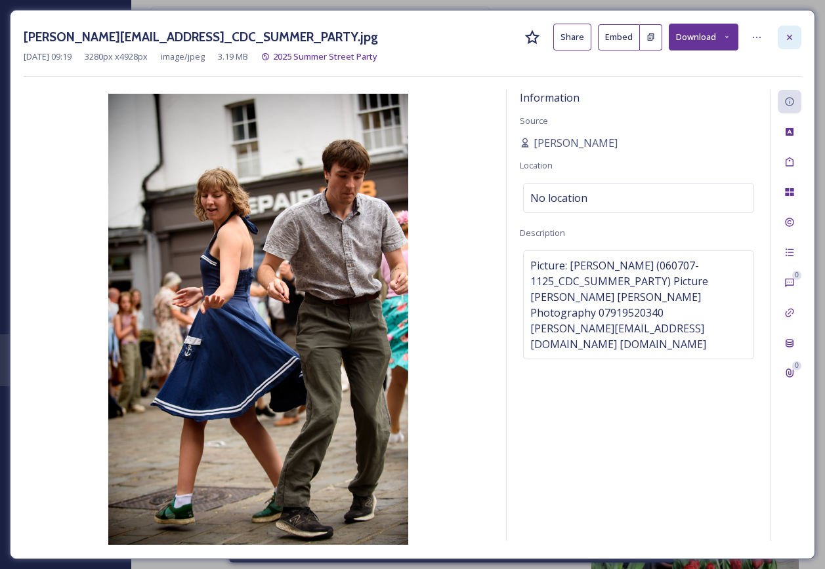
click at [789, 39] on icon at bounding box center [789, 37] width 10 height 10
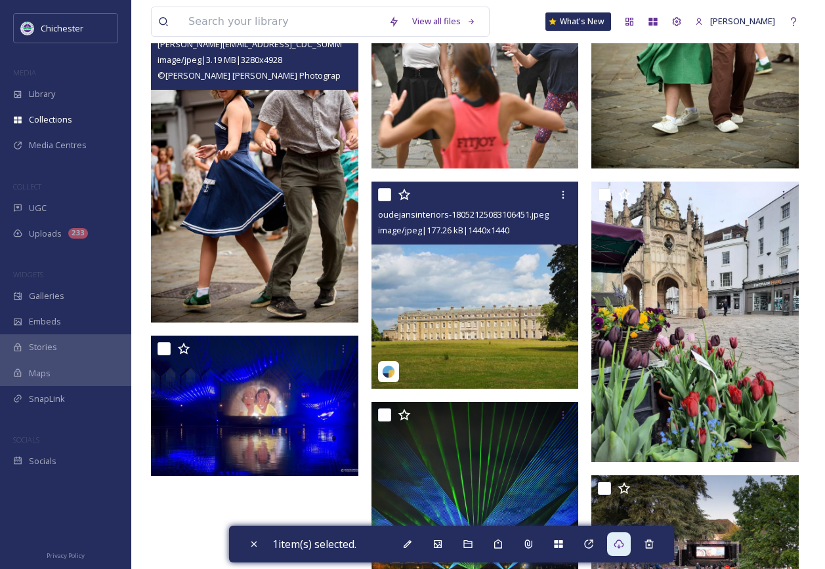
scroll to position [722, 0]
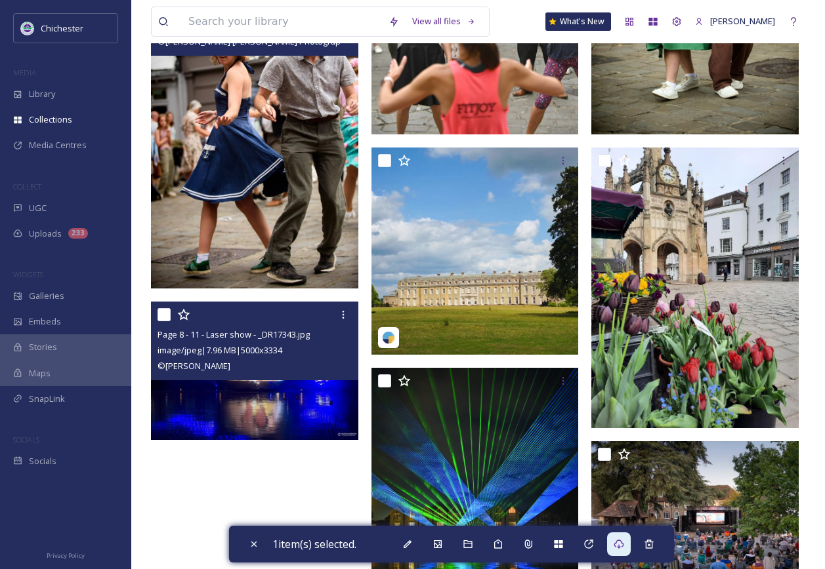
click at [230, 421] on img at bounding box center [254, 371] width 207 height 138
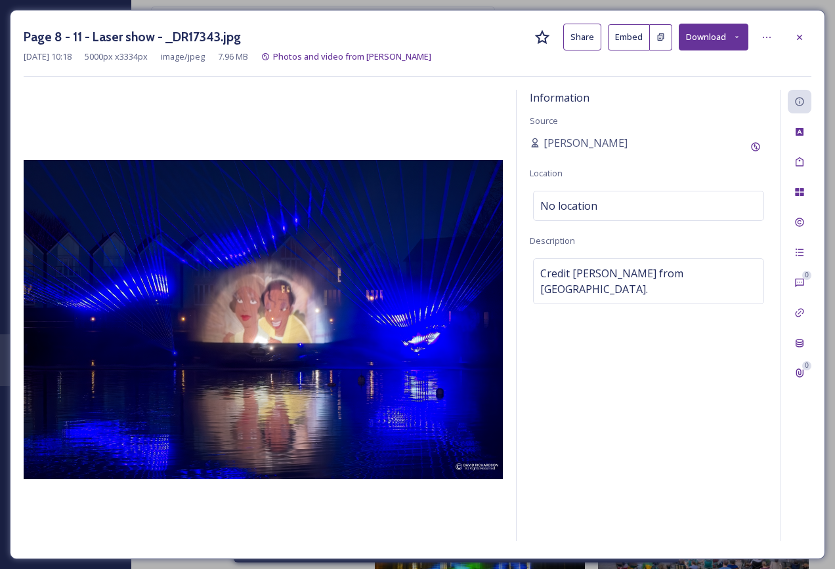
click at [739, 39] on icon at bounding box center [736, 37] width 9 height 9
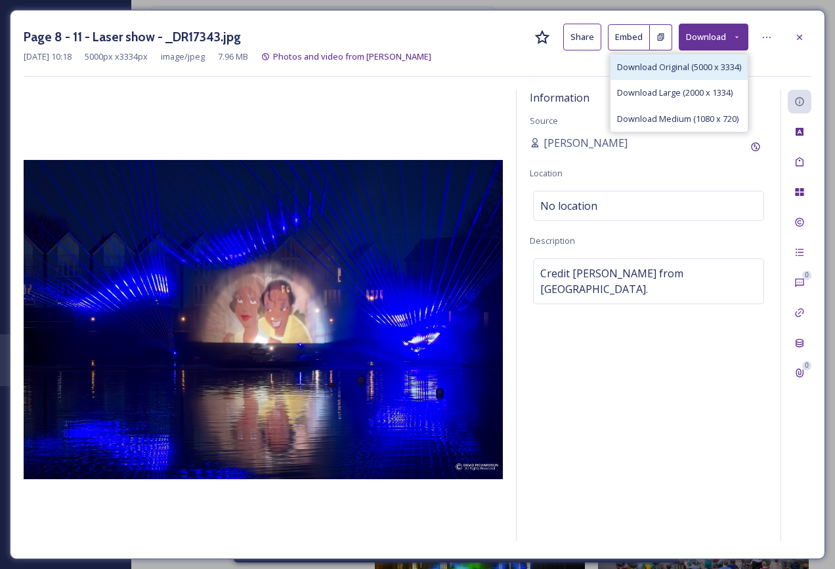
click at [722, 73] on span "Download Original (5000 x 3334)" at bounding box center [679, 67] width 124 height 12
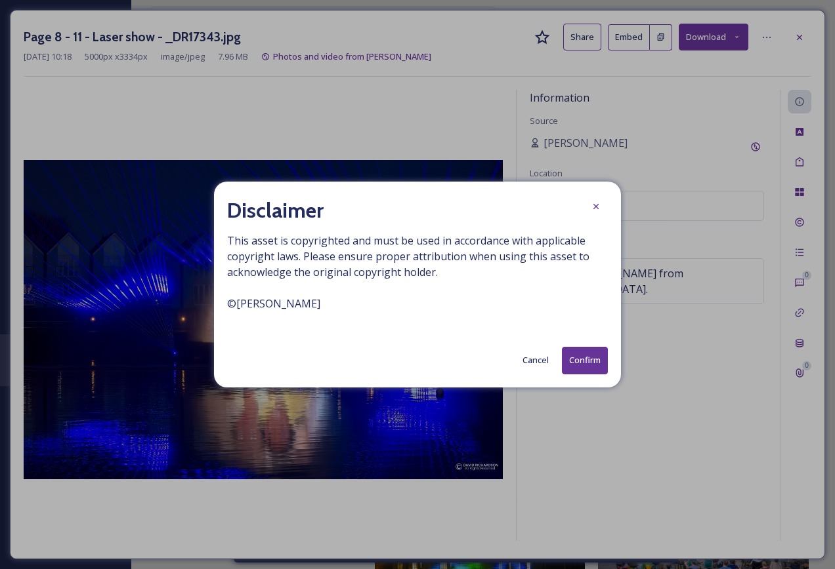
click at [575, 359] on button "Confirm" at bounding box center [585, 360] width 46 height 27
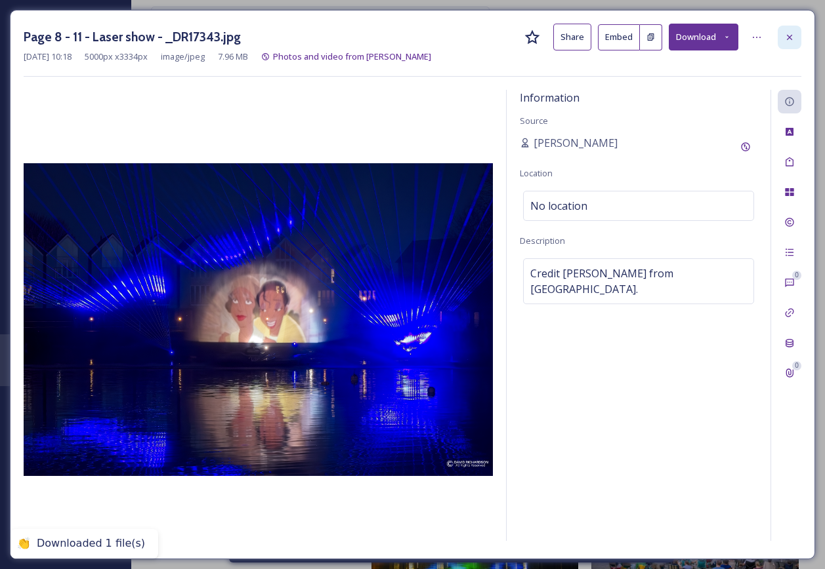
click at [791, 40] on icon at bounding box center [789, 37] width 10 height 10
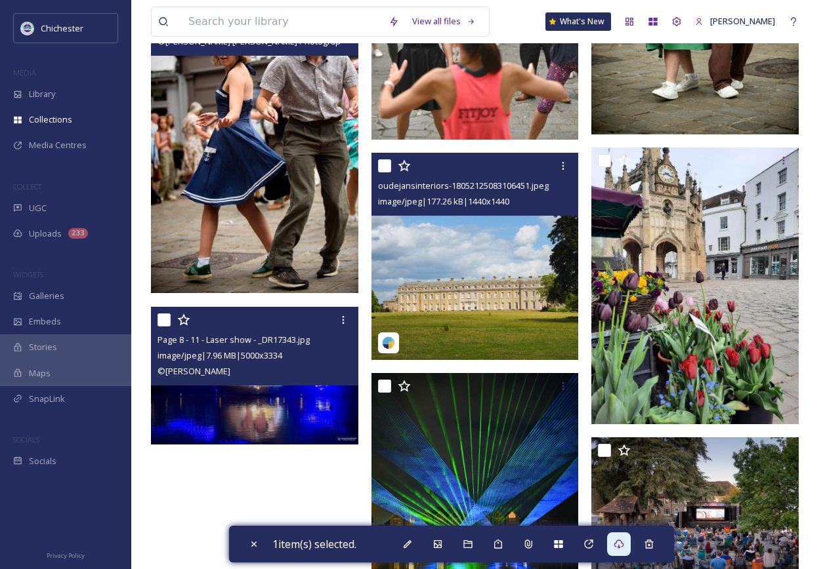
click at [398, 295] on img at bounding box center [474, 256] width 207 height 207
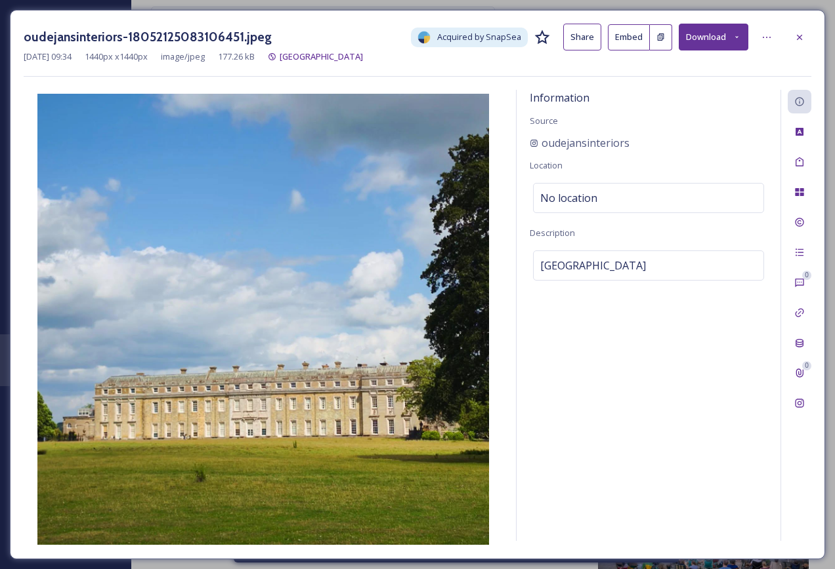
click at [718, 37] on button "Download" at bounding box center [713, 37] width 70 height 27
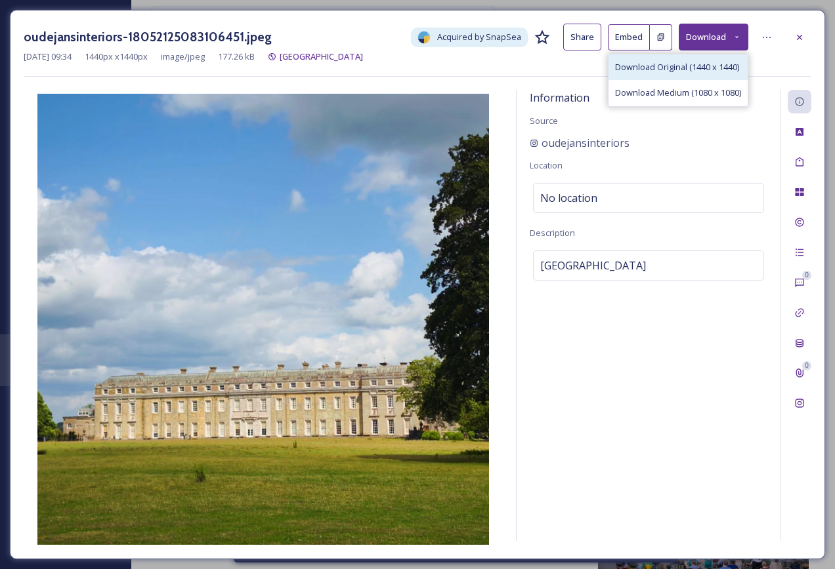
click at [663, 62] on span "Download Original (1440 x 1440)" at bounding box center [677, 67] width 124 height 12
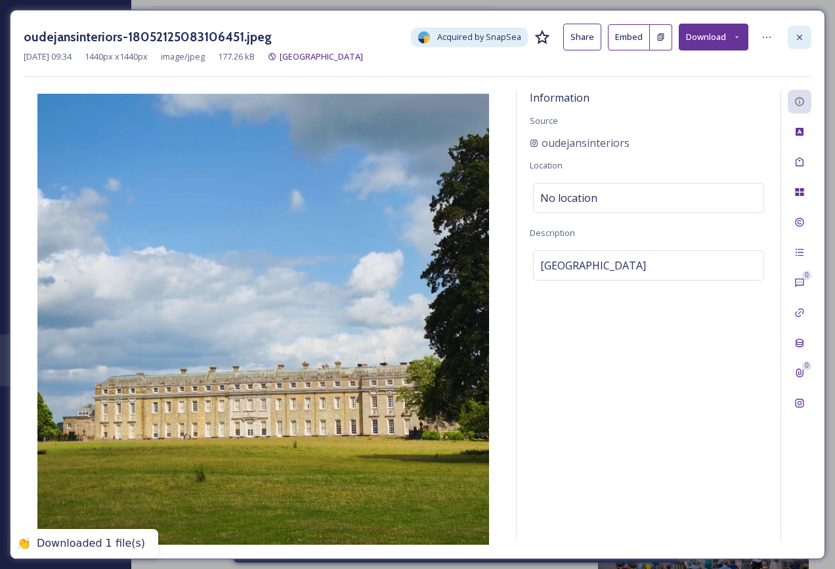
click at [805, 32] on div at bounding box center [799, 38] width 24 height 24
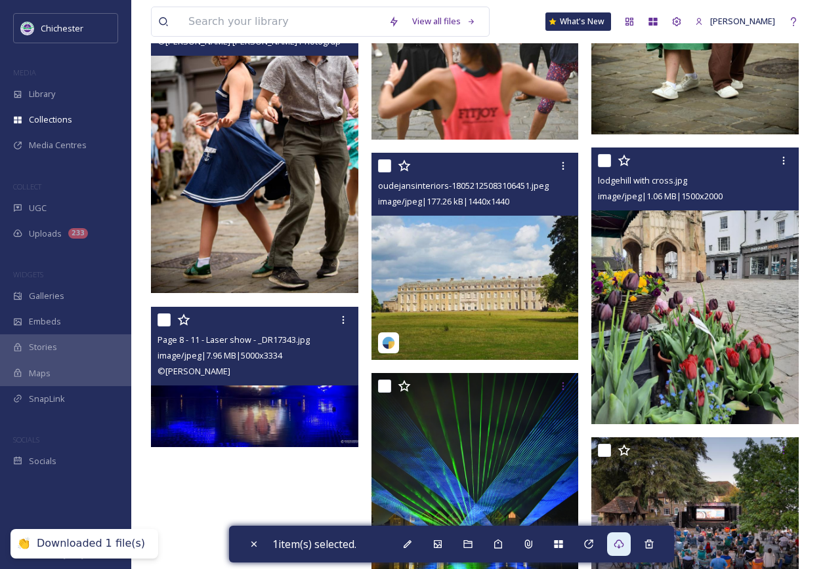
click at [650, 362] on img at bounding box center [694, 286] width 207 height 276
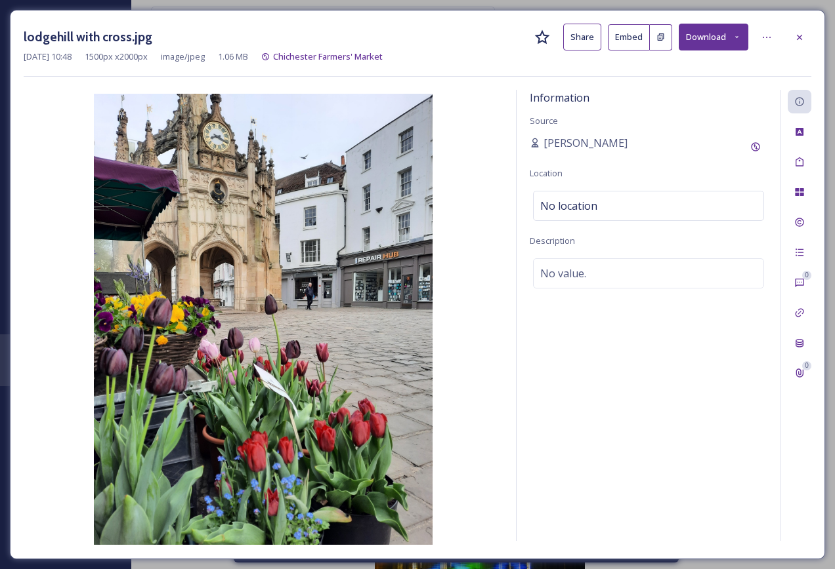
click at [691, 49] on button "Download" at bounding box center [713, 37] width 70 height 27
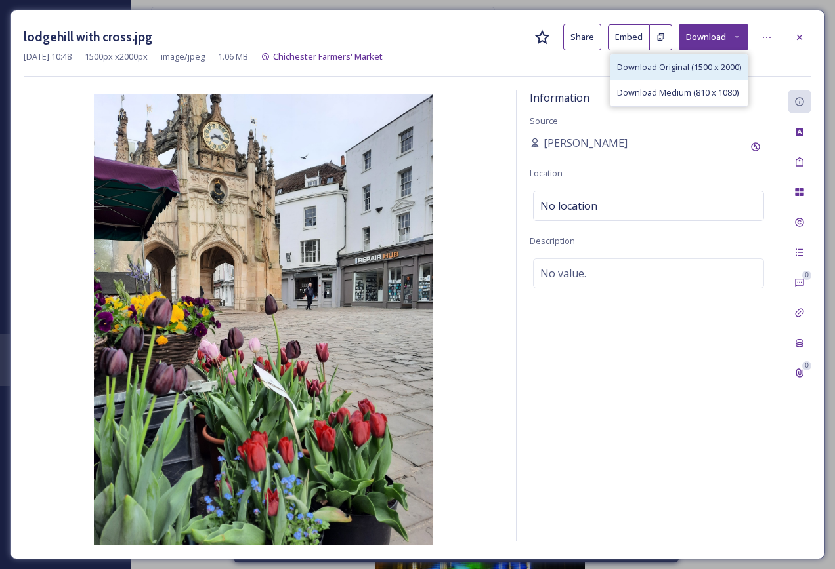
click at [691, 66] on span "Download Original (1500 x 2000)" at bounding box center [679, 67] width 124 height 12
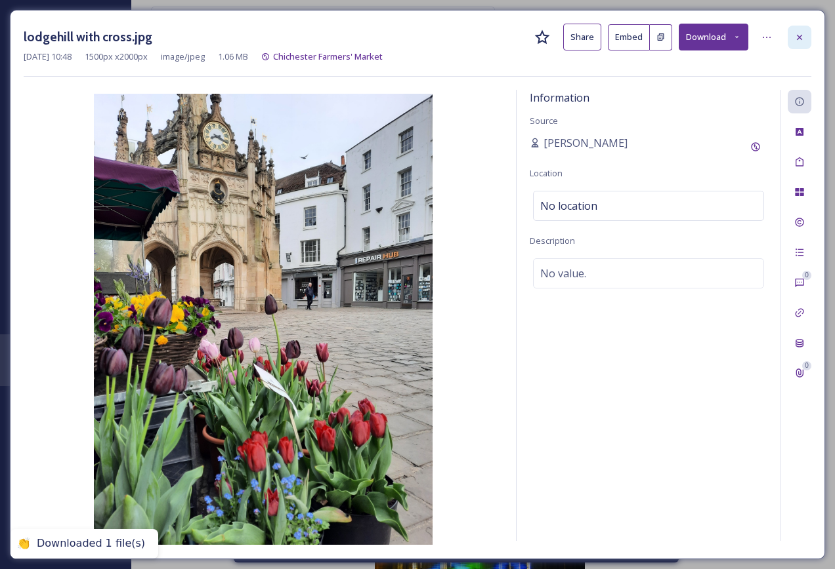
click at [798, 39] on icon at bounding box center [798, 36] width 5 height 5
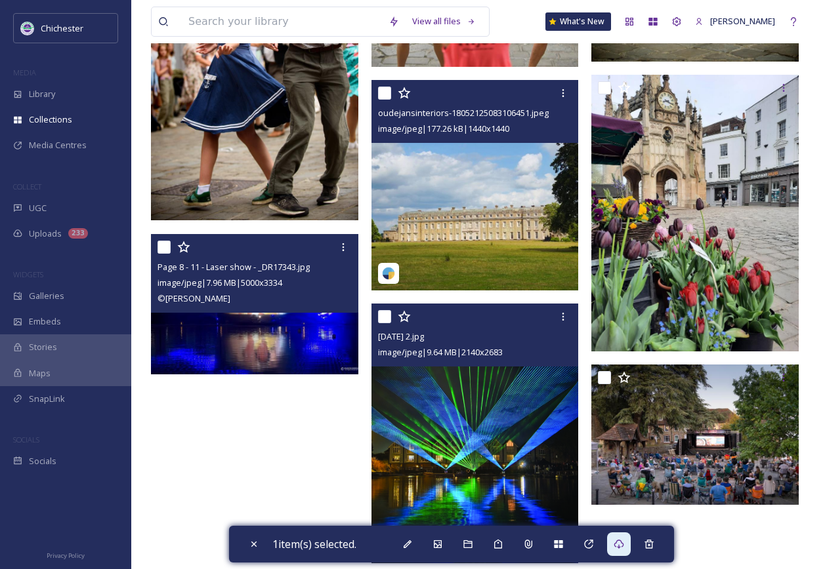
click at [476, 447] on img at bounding box center [474, 434] width 207 height 260
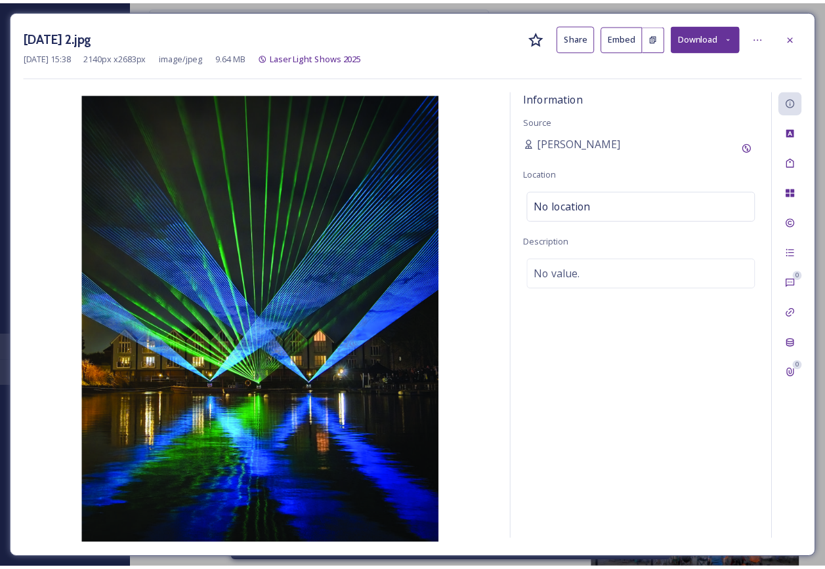
scroll to position [745, 0]
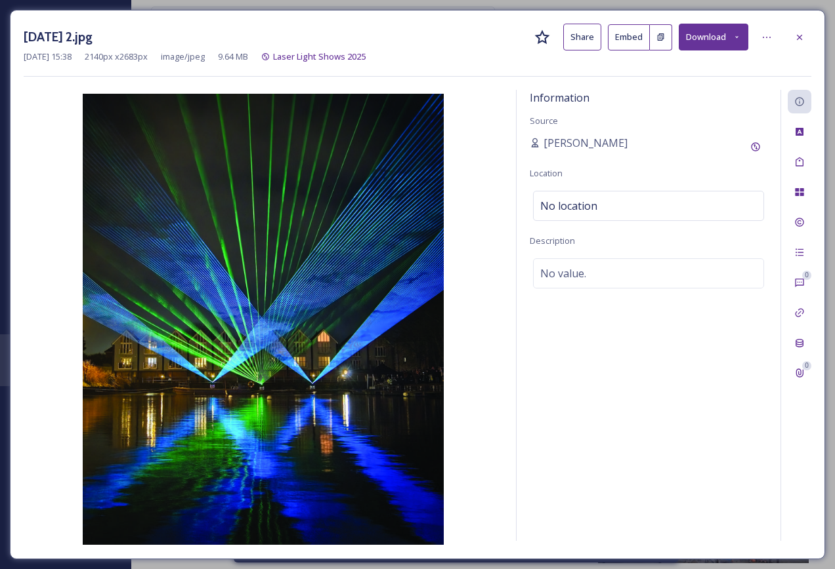
click at [707, 39] on button "Download" at bounding box center [713, 37] width 70 height 27
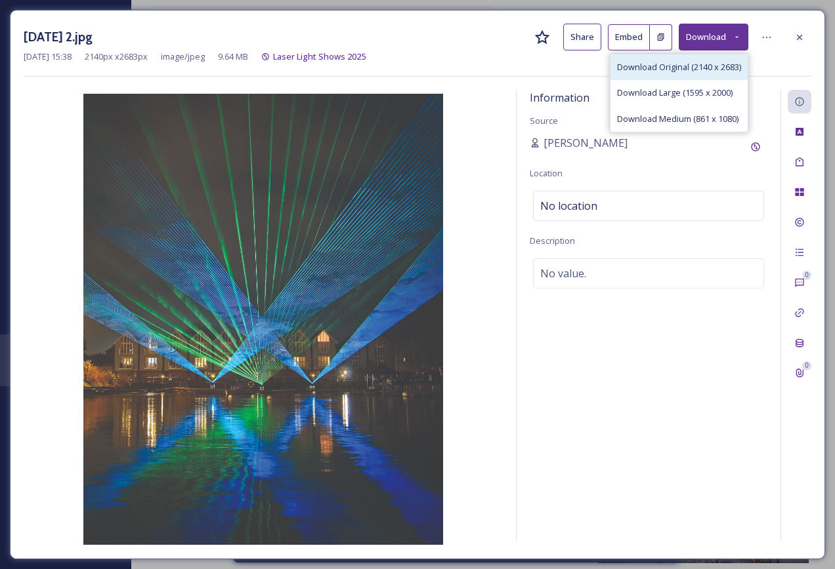
click at [701, 72] on span "Download Original (2140 x 2683)" at bounding box center [679, 67] width 124 height 12
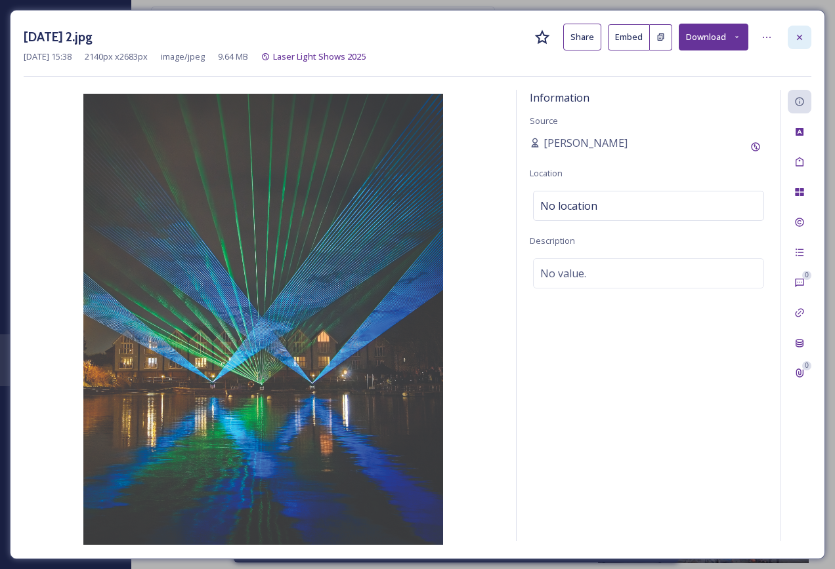
click at [799, 31] on div at bounding box center [799, 38] width 24 height 24
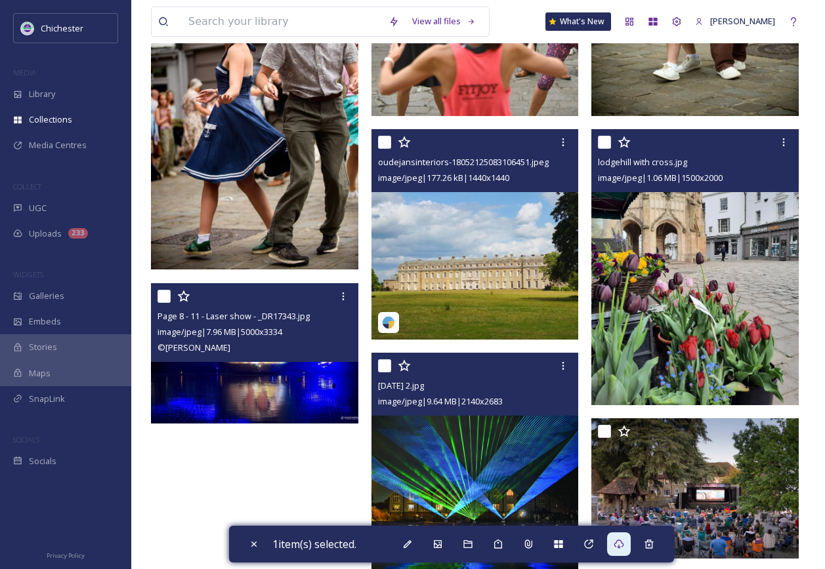
scroll to position [794, 0]
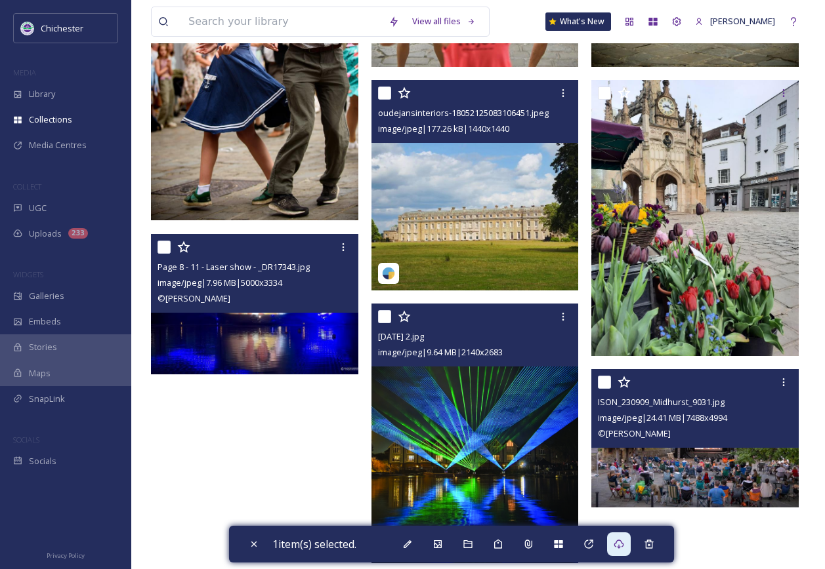
click at [696, 486] on img at bounding box center [694, 438] width 207 height 138
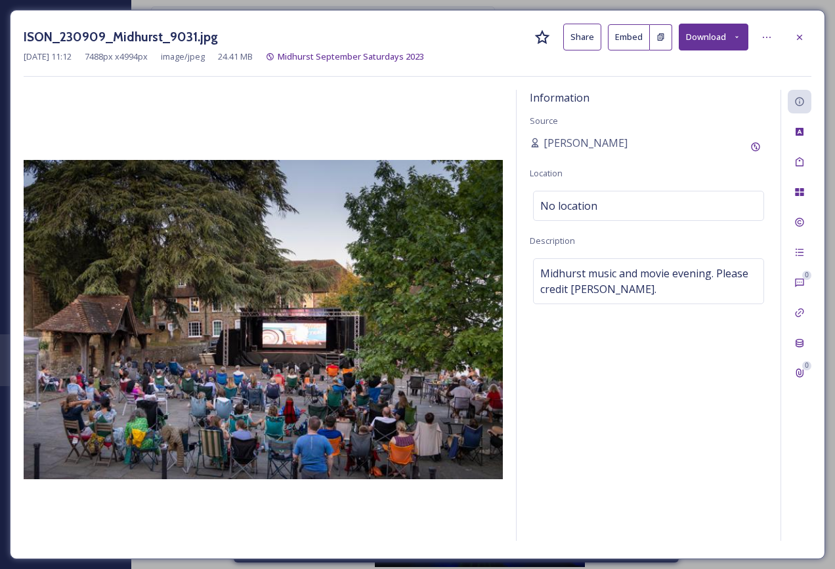
click at [735, 34] on icon at bounding box center [736, 37] width 9 height 9
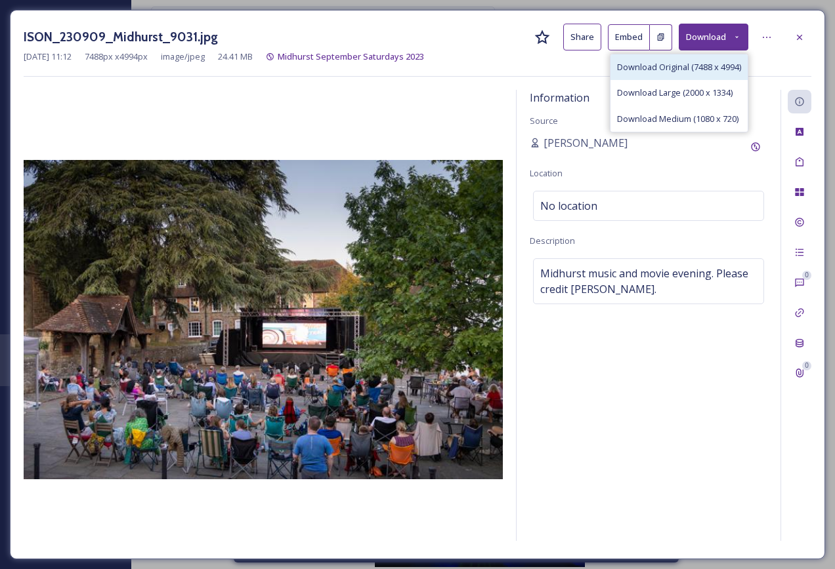
click at [711, 64] on span "Download Original (7488 x 4994)" at bounding box center [679, 67] width 124 height 12
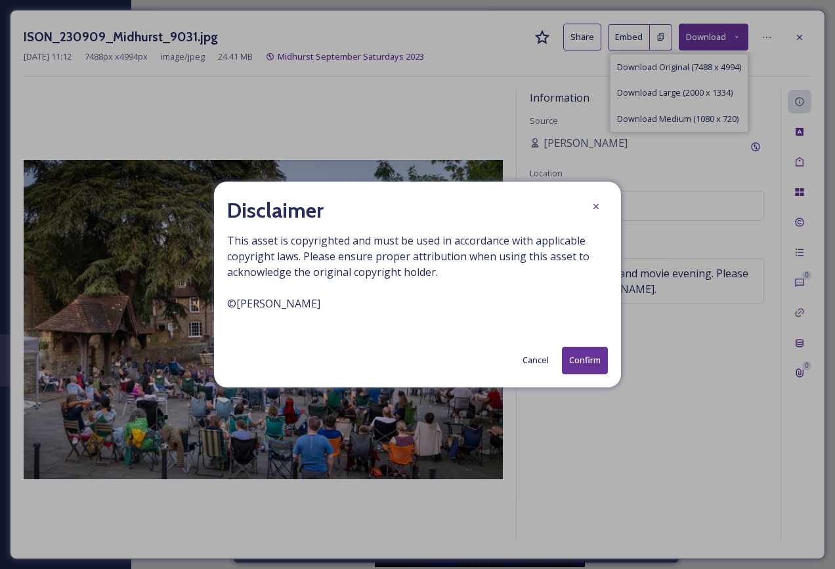
click at [579, 367] on button "Confirm" at bounding box center [585, 360] width 46 height 27
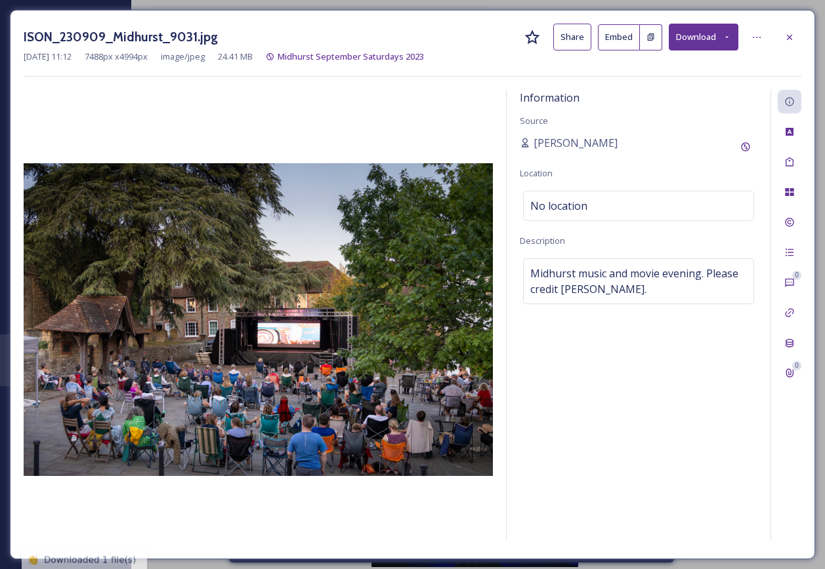
click at [781, 43] on div at bounding box center [789, 38] width 24 height 24
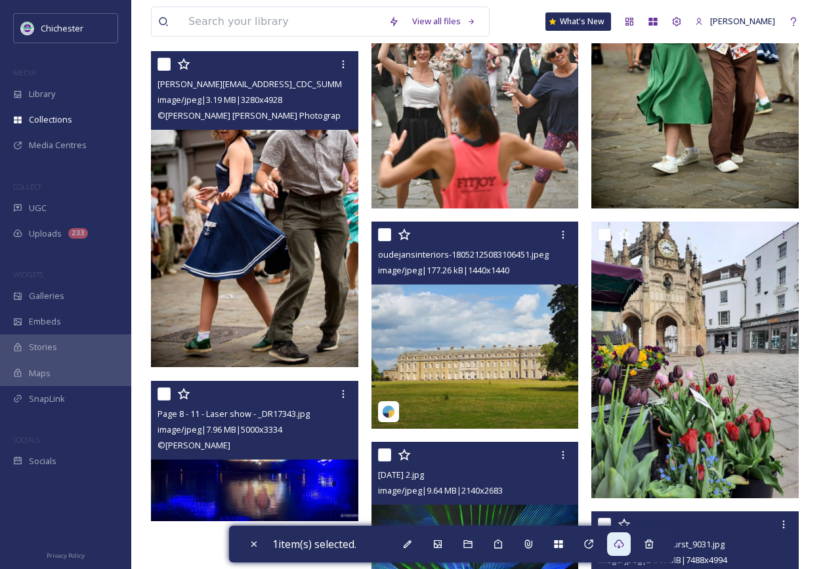
scroll to position [594, 0]
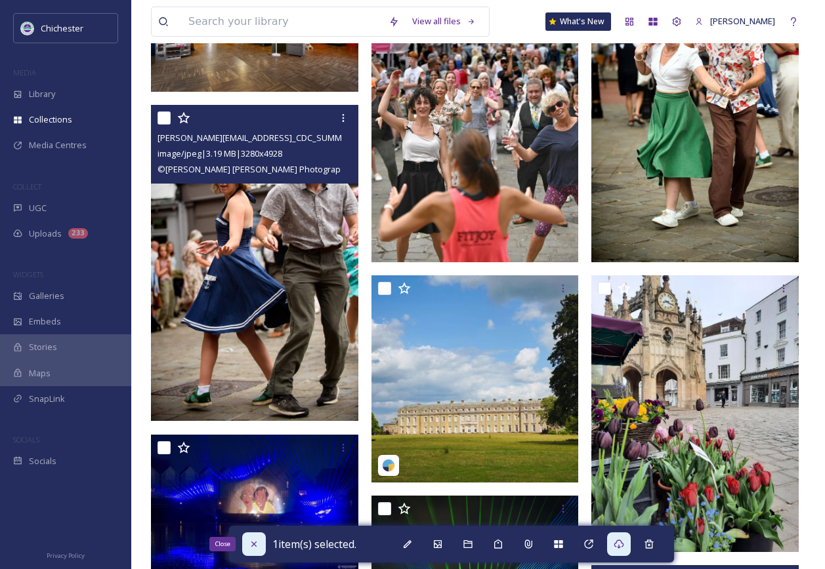
click at [255, 547] on icon at bounding box center [254, 544] width 10 height 10
checkbox input "false"
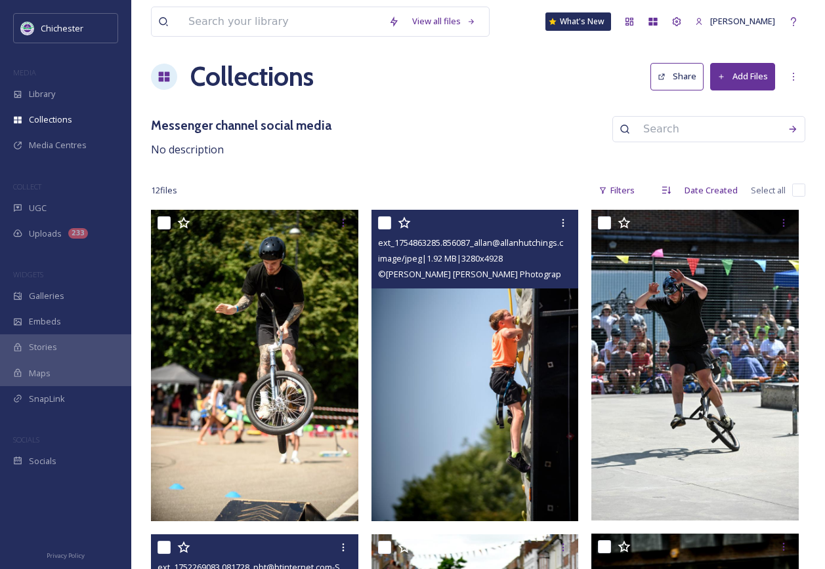
scroll to position [0, 0]
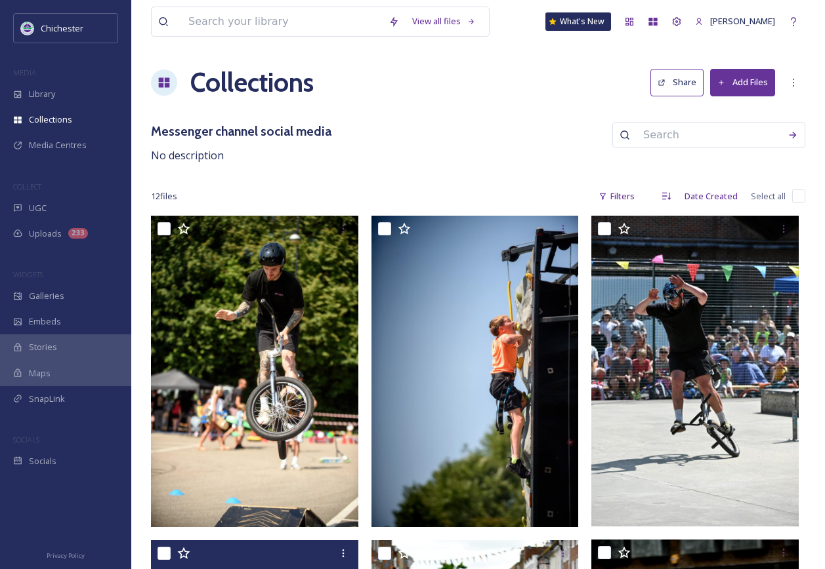
drag, startPoint x: 498, startPoint y: 157, endPoint x: 497, endPoint y: 168, distance: 10.5
click at [498, 157] on div "Messenger channel social media No description" at bounding box center [478, 143] width 654 height 42
click at [456, 131] on div "Messenger channel social media No description" at bounding box center [478, 143] width 654 height 42
click at [432, 188] on div "12 file s Filters Date Created Select all" at bounding box center [478, 197] width 654 height 26
